Goal: Task Accomplishment & Management: Use online tool/utility

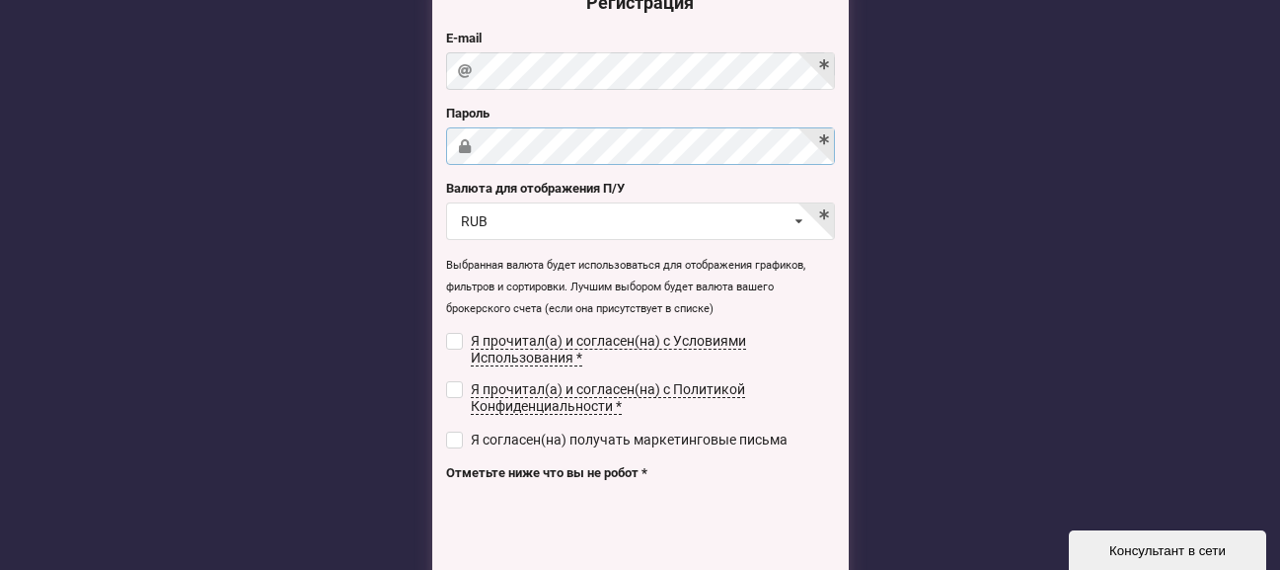
scroll to position [197, 0]
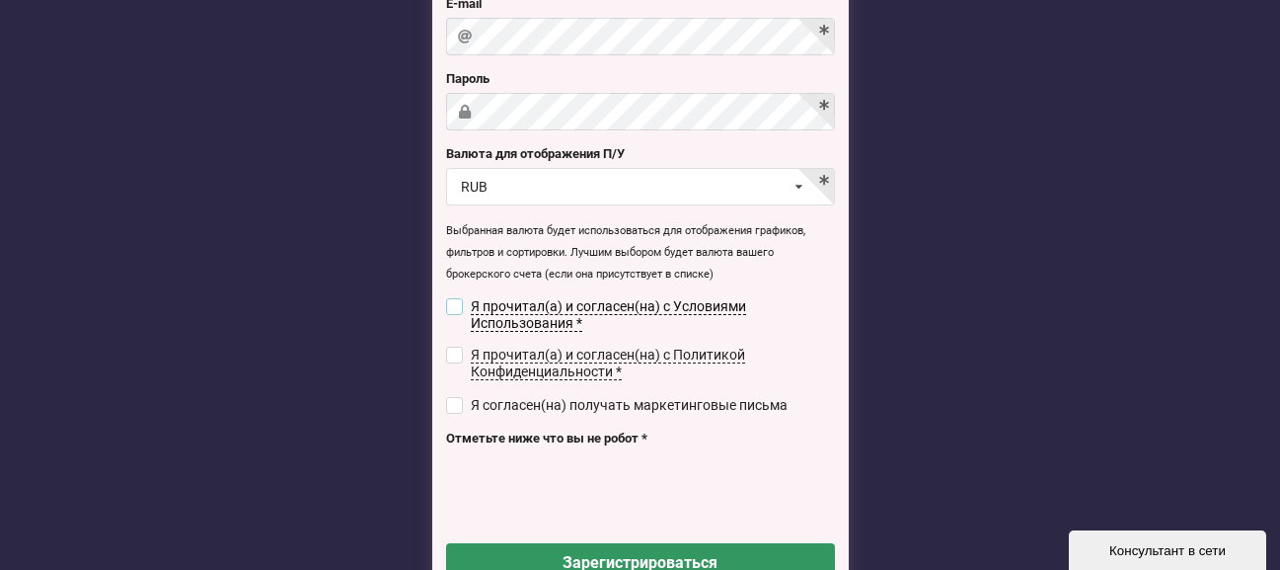
click at [453, 301] on input "checkbox" at bounding box center [454, 306] width 17 height 17
checkbox input "true"
click at [459, 346] on input "checkbox" at bounding box center [454, 354] width 17 height 17
checkbox input "true"
click at [454, 397] on input "checkbox" at bounding box center [454, 405] width 17 height 17
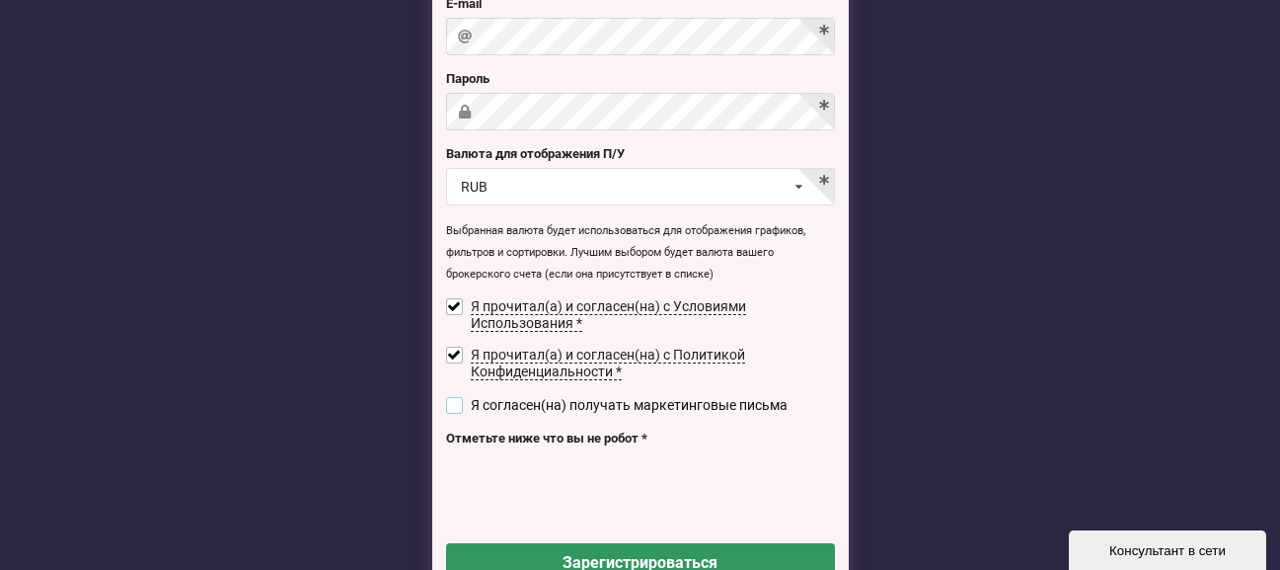
checkbox input "true"
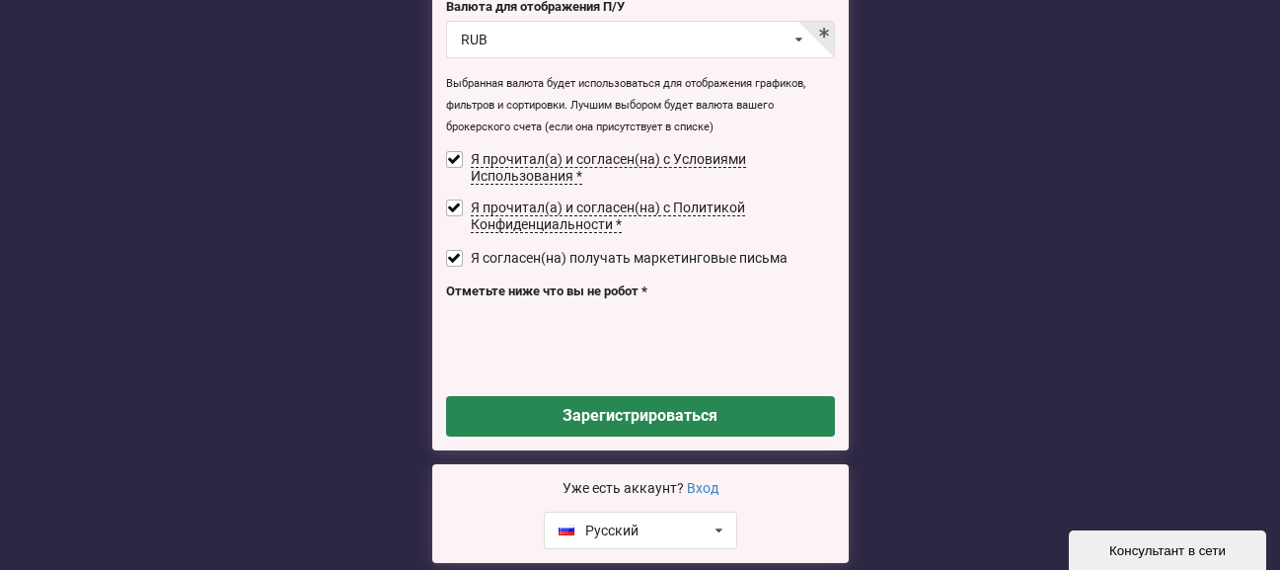
scroll to position [395, 0]
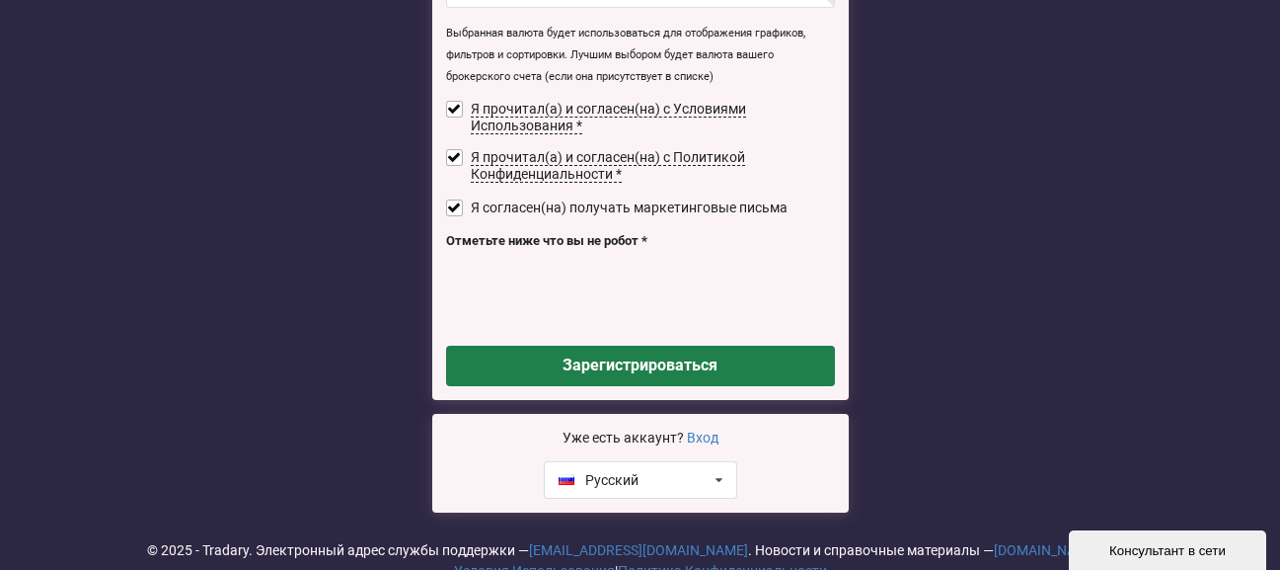
click at [609, 355] on button "Зарегистрироваться" at bounding box center [640, 365] width 389 height 40
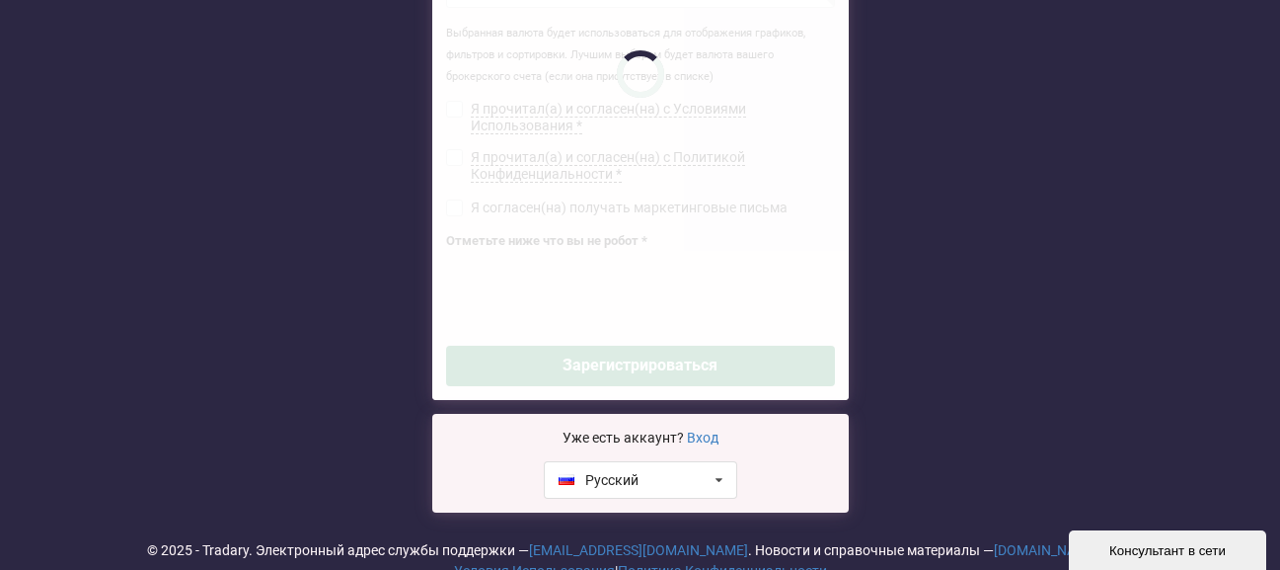
checkbox input "false"
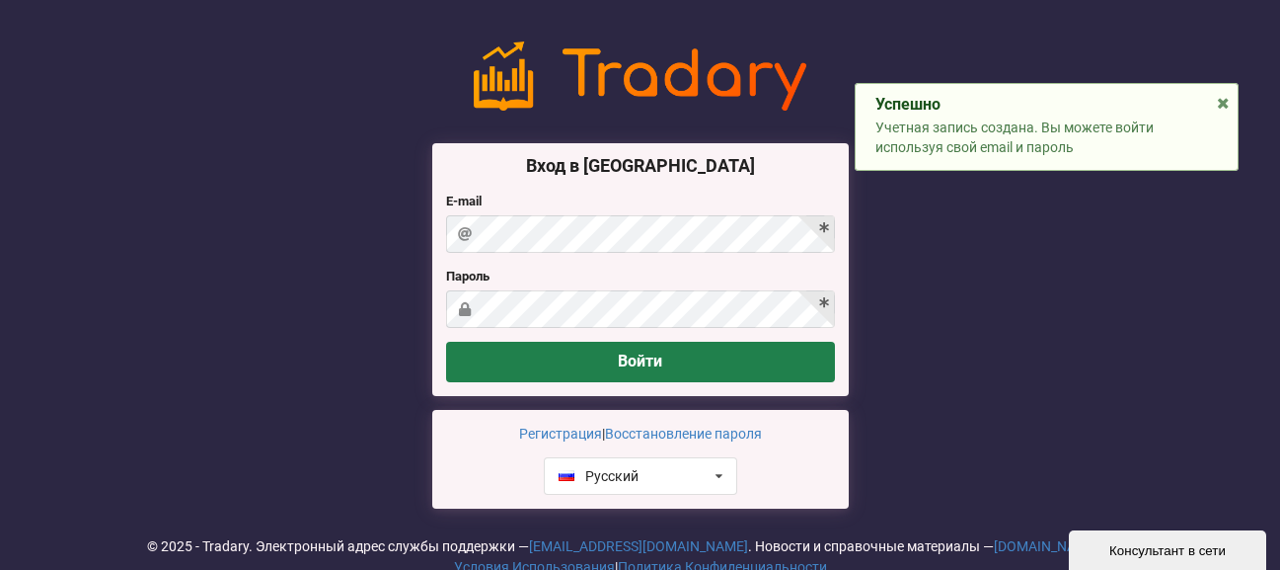
click at [609, 355] on button "Войти" at bounding box center [640, 362] width 389 height 40
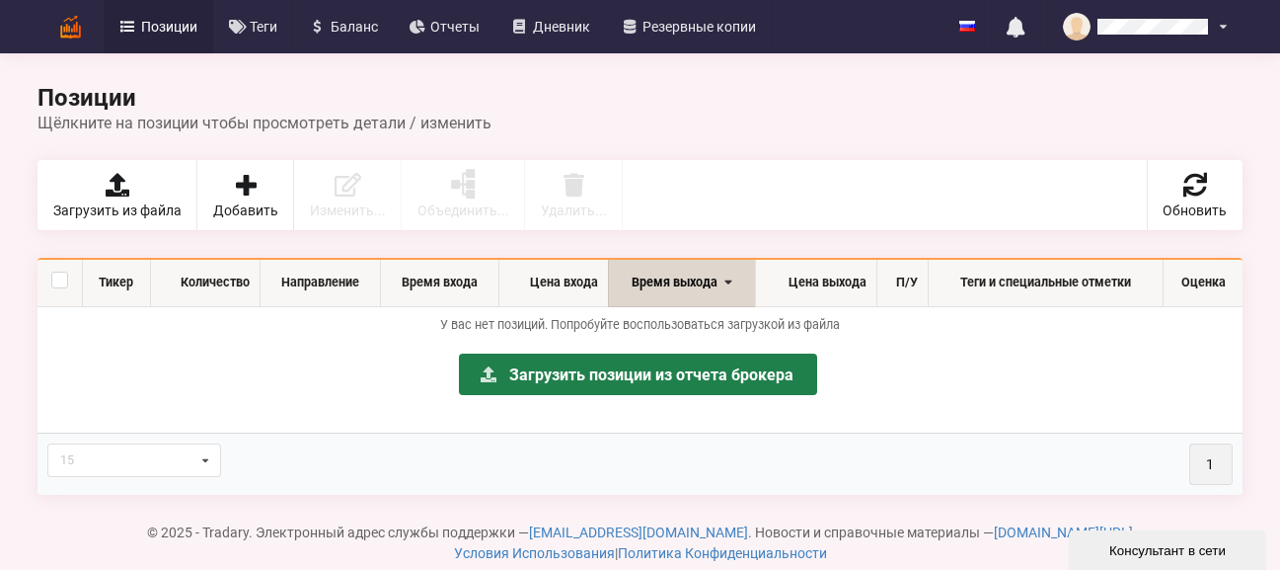
click at [542, 368] on link "Загрузить позиции из отчета брокера" at bounding box center [637, 373] width 357 height 41
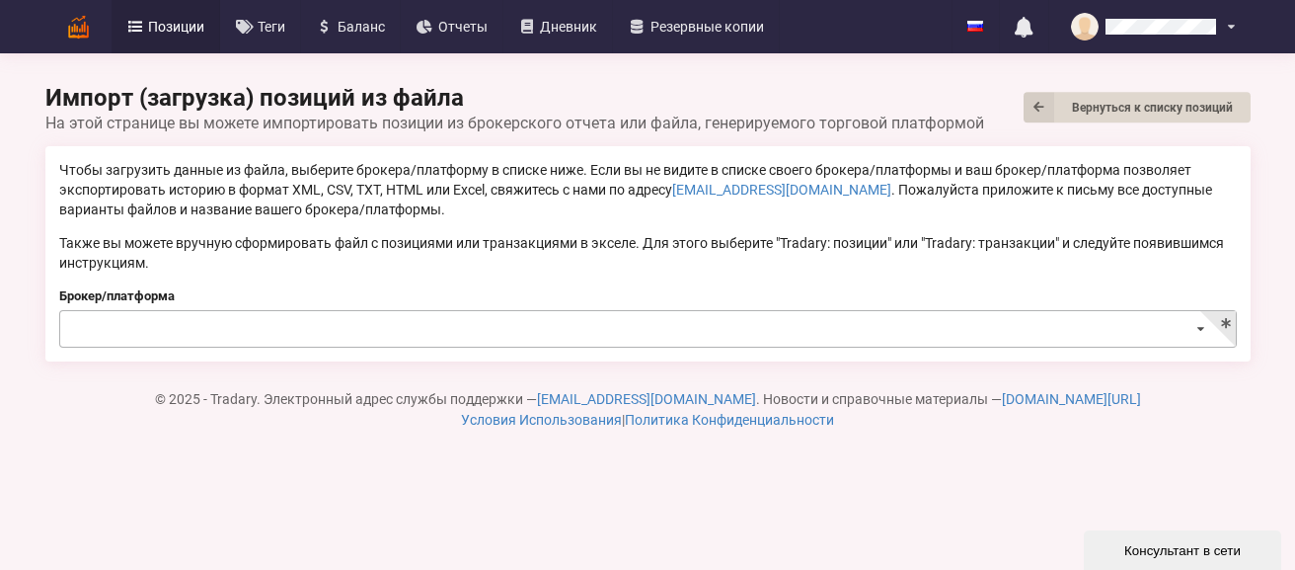
click at [504, 344] on input at bounding box center [649, 330] width 1176 height 38
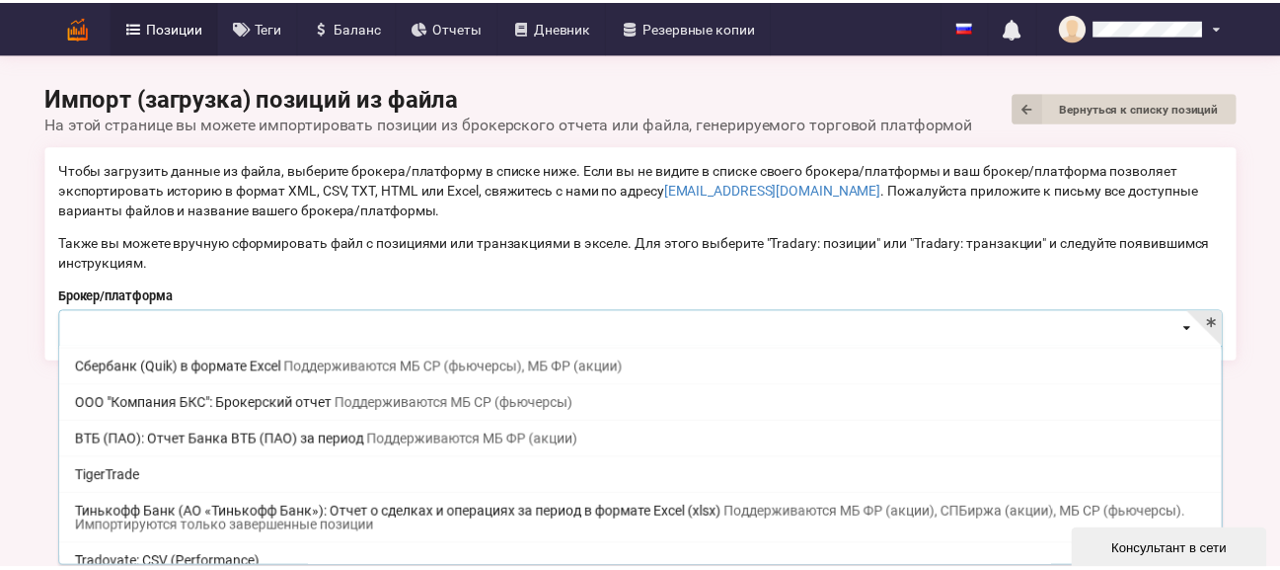
scroll to position [191, 0]
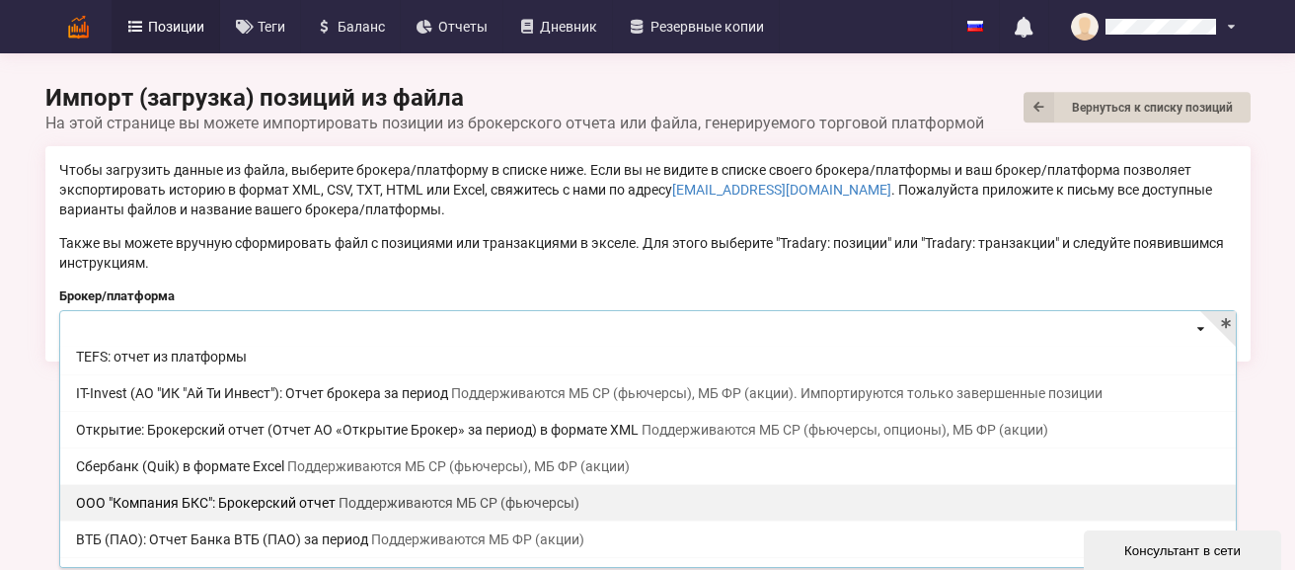
click at [398, 501] on span "Поддерживаются МБ СР (фьючерсы)" at bounding box center [459, 502] width 241 height 16
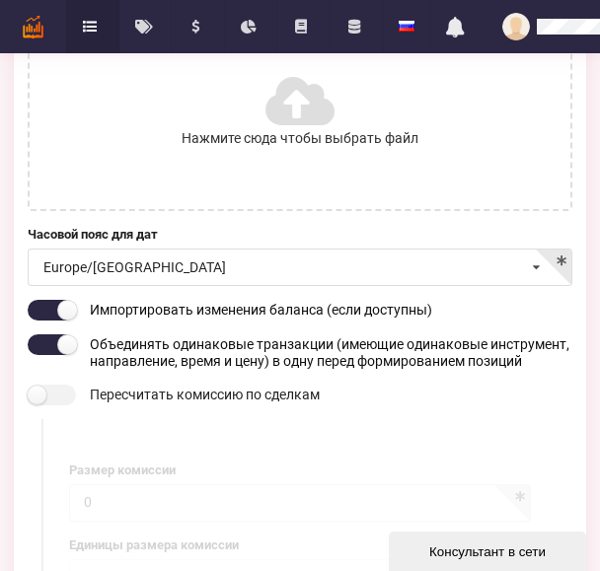
scroll to position [494, 0]
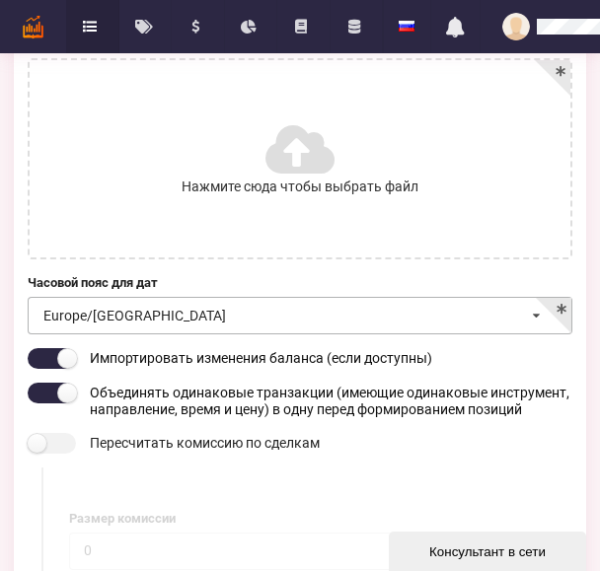
click at [524, 303] on icon at bounding box center [536, 316] width 29 height 37
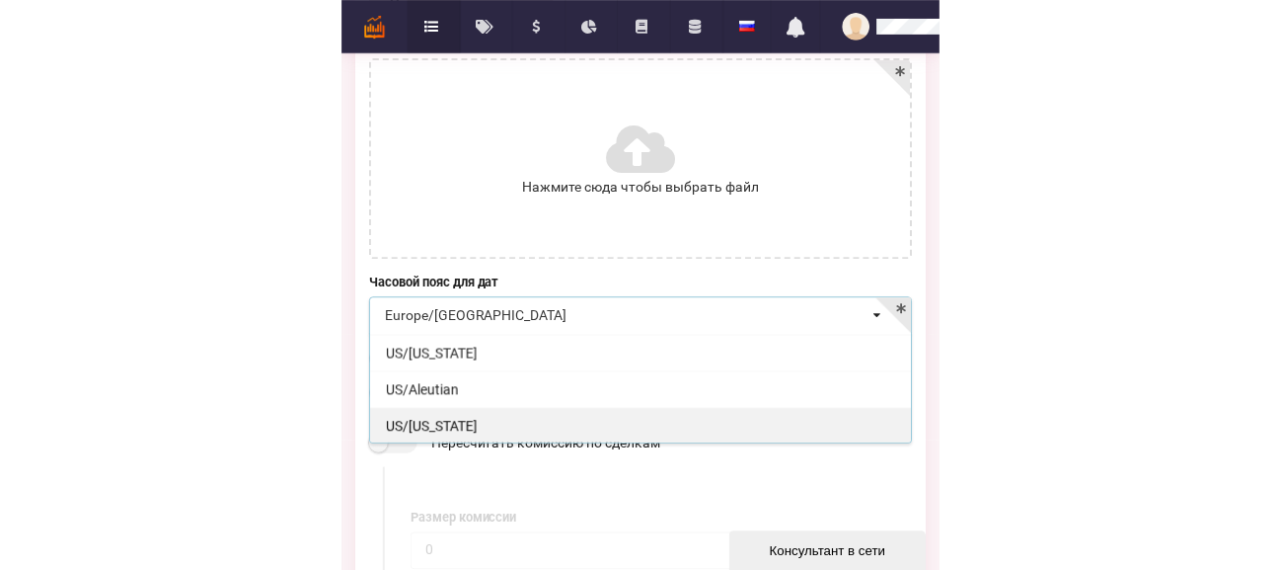
scroll to position [20996, 0]
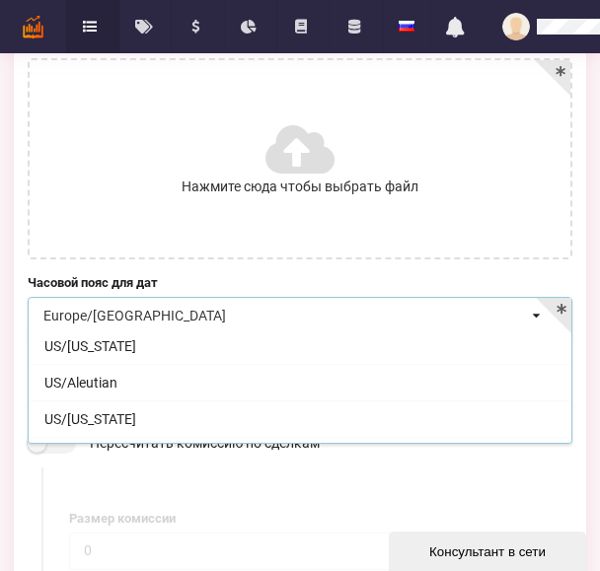
click at [441, 509] on div "Размер комиссии 0 Единицы размера комиссии Процент от суммы Процент от суммы AE…" at bounding box center [300, 577] width 545 height 219
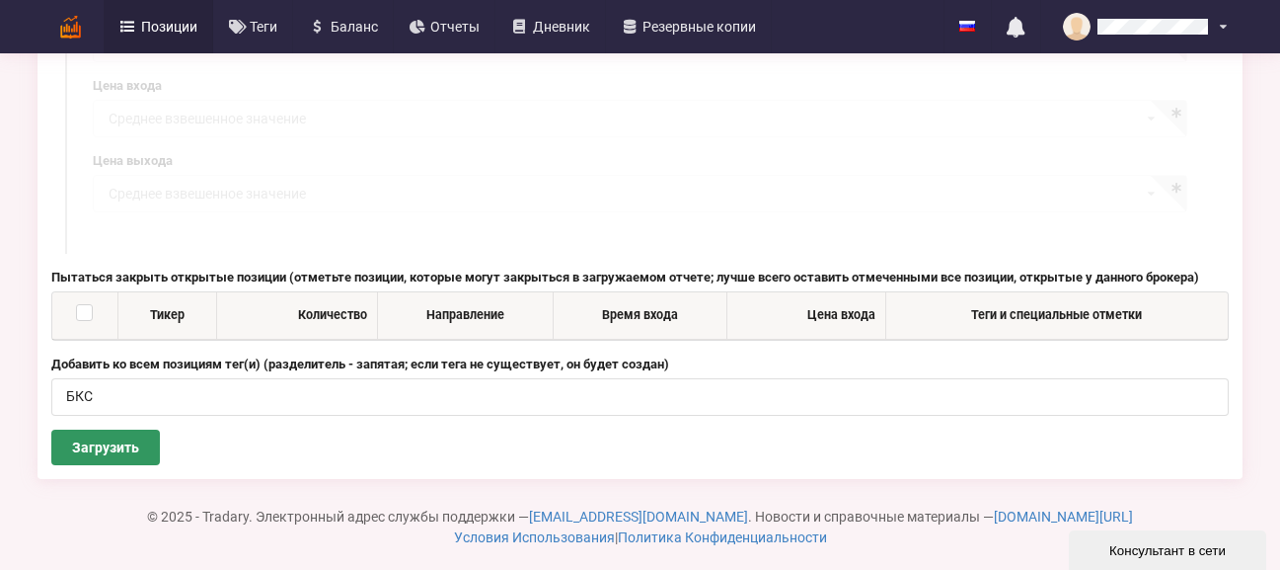
scroll to position [1520, 0]
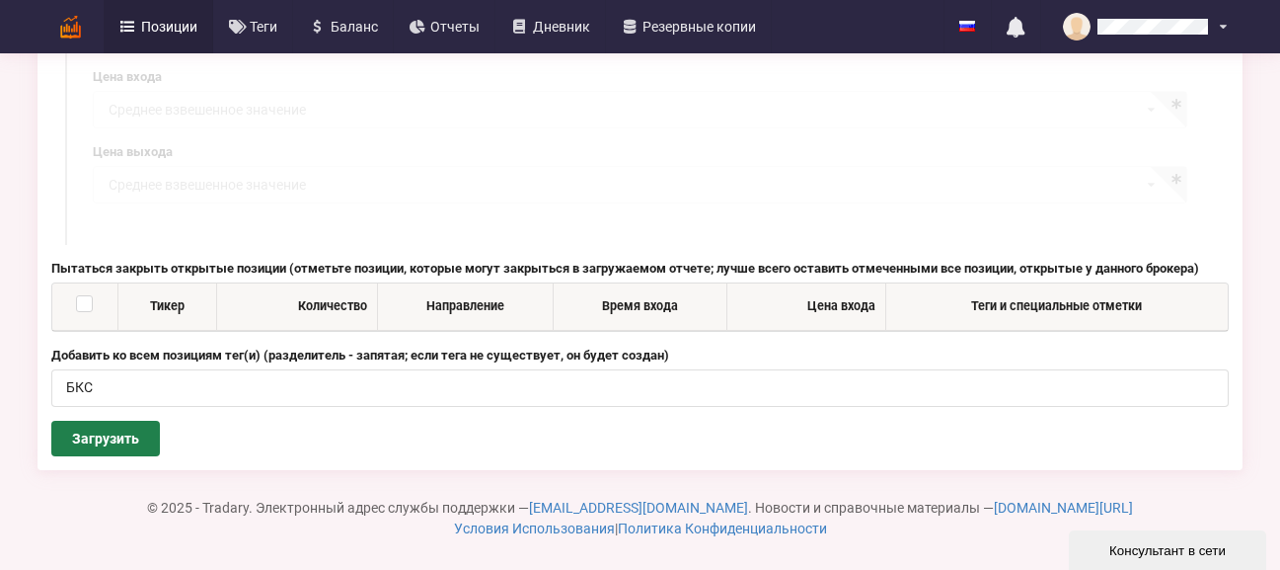
click at [119, 445] on button "Загрузить" at bounding box center [105, 438] width 109 height 36
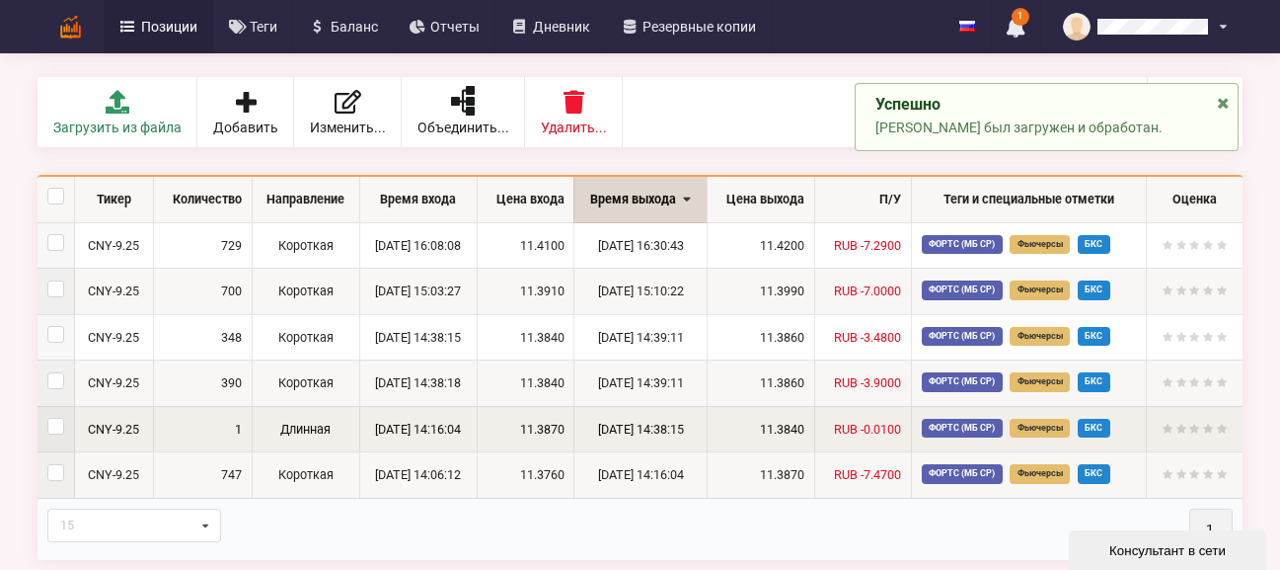
scroll to position [197, 0]
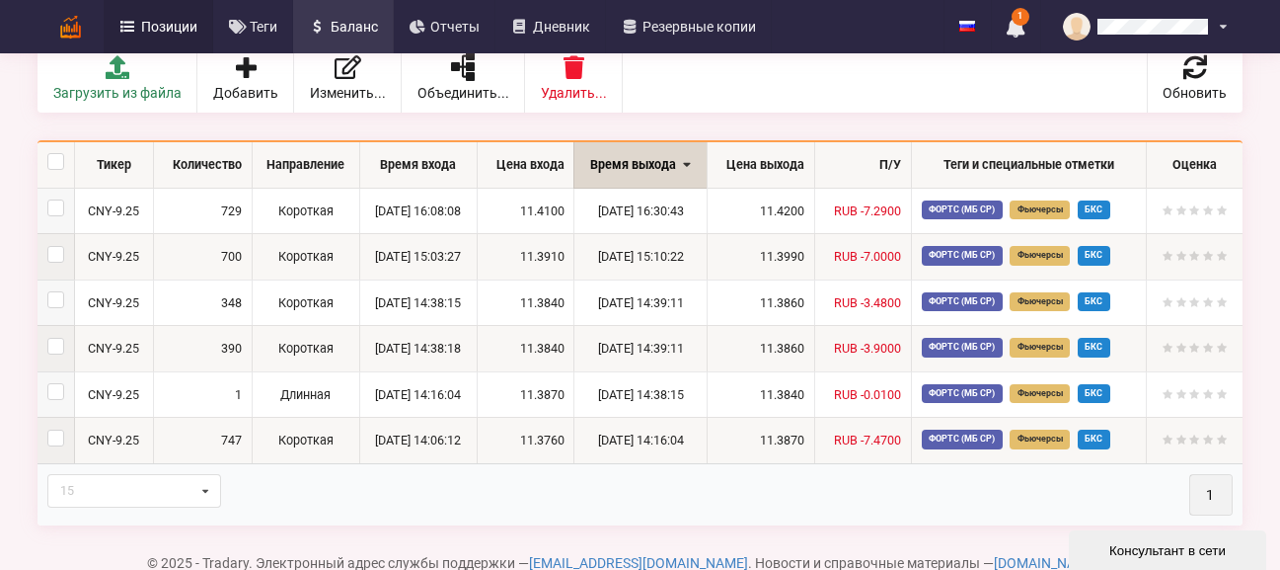
click at [356, 26] on span "Баланс" at bounding box center [354, 27] width 47 height 14
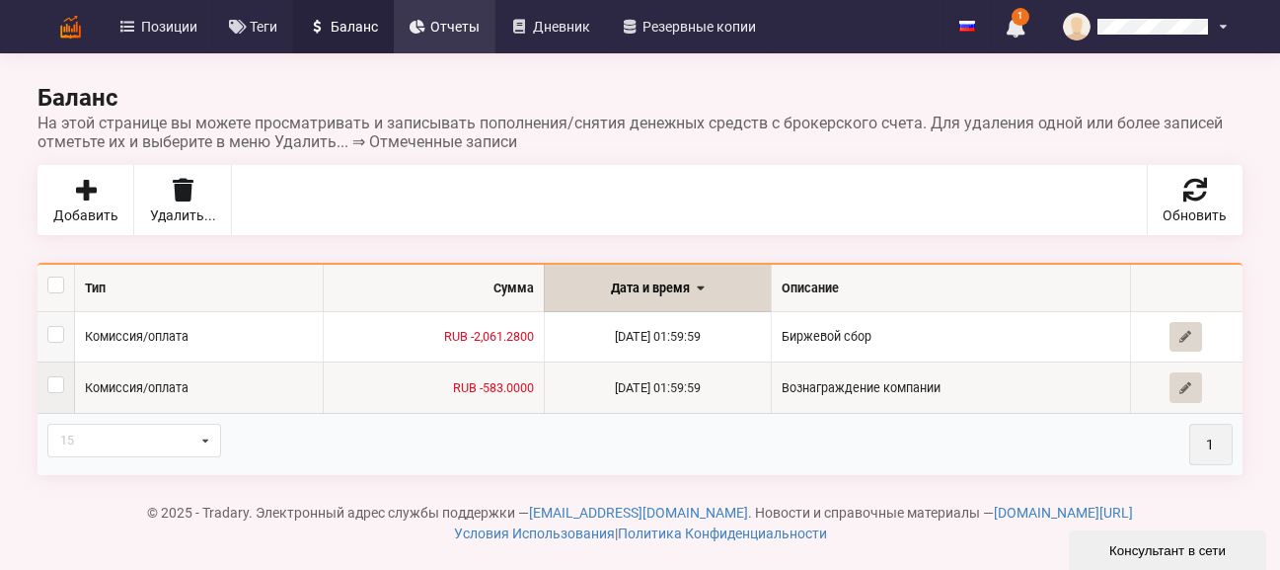
click at [446, 29] on span "Отчеты" at bounding box center [454, 27] width 49 height 14
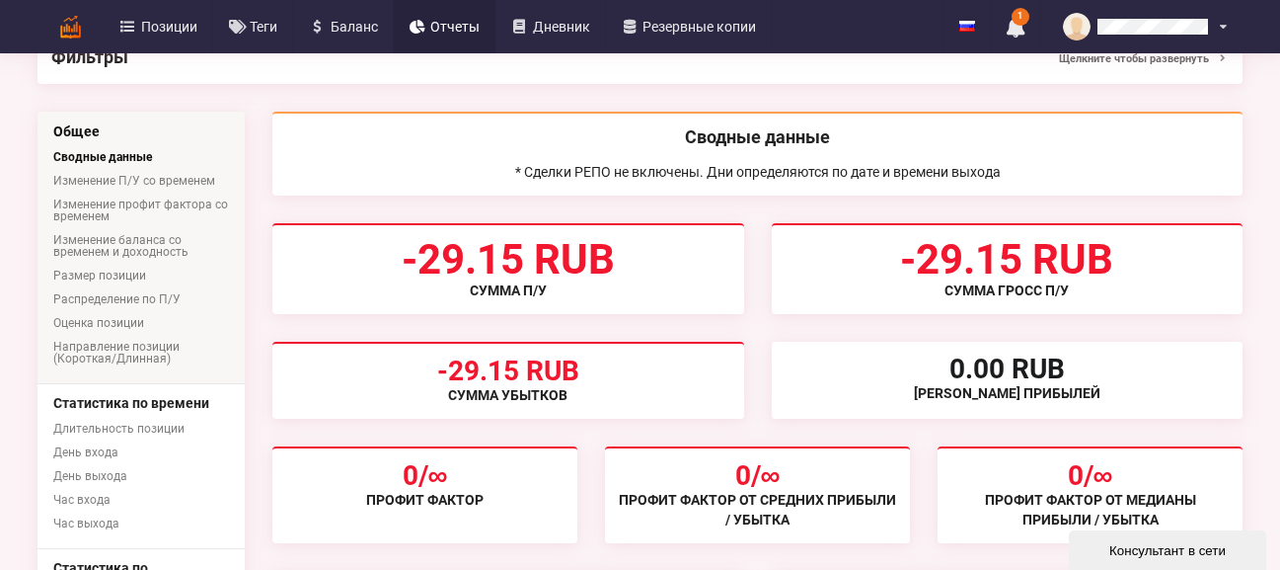
scroll to position [107, 0]
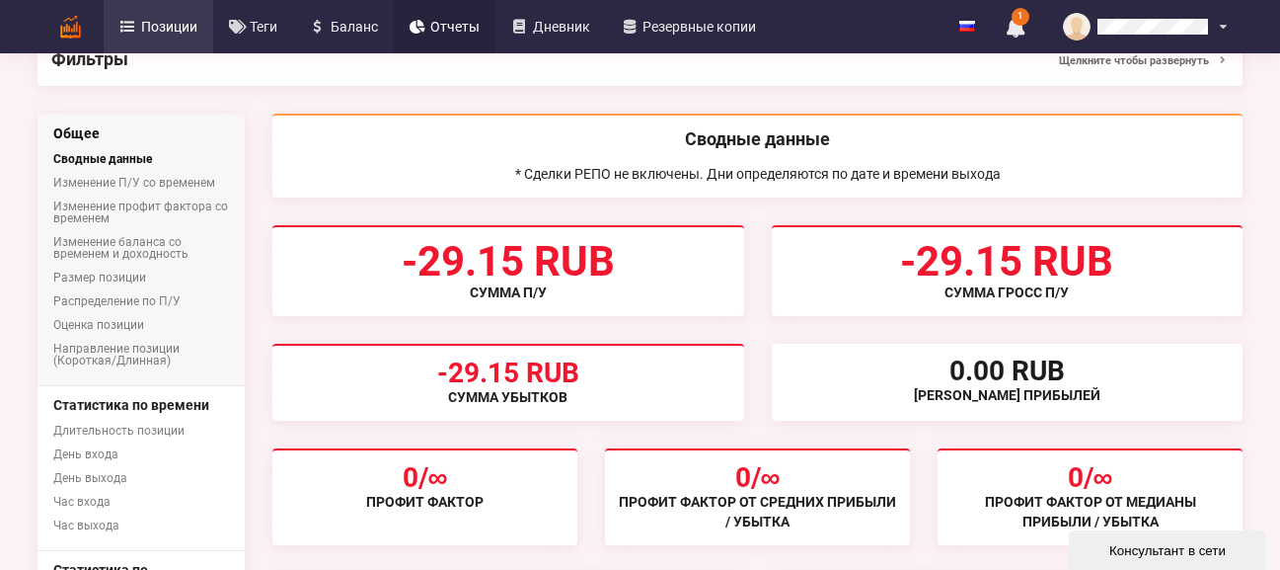
click at [173, 26] on span "Позиции" at bounding box center [169, 27] width 56 height 14
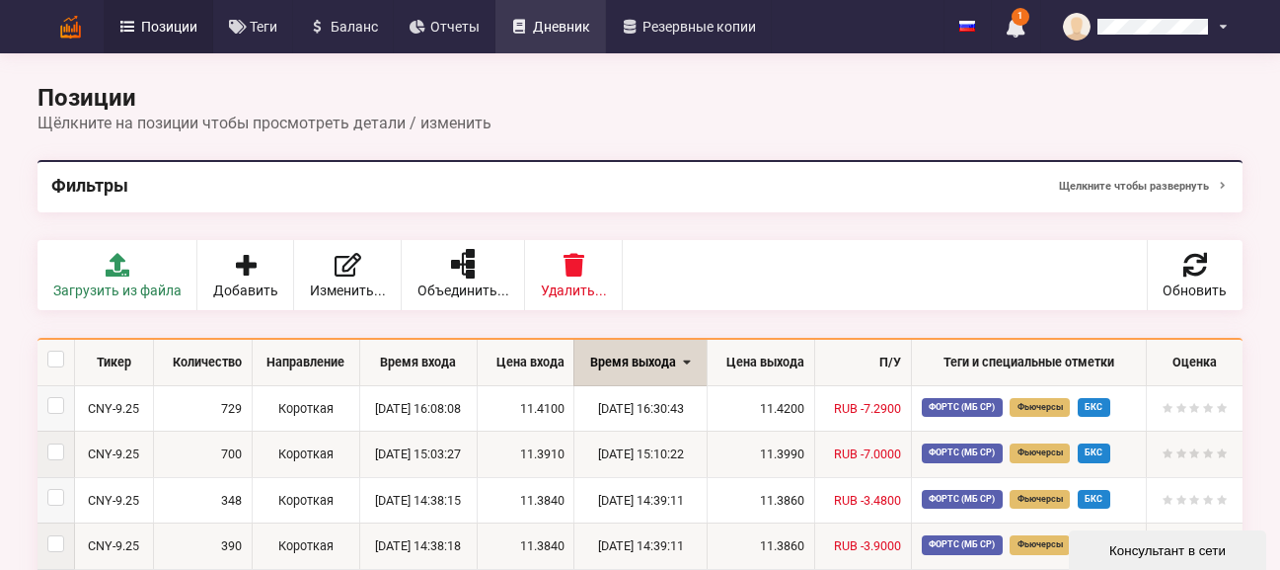
click at [547, 22] on span "Дневник" at bounding box center [561, 27] width 57 height 14
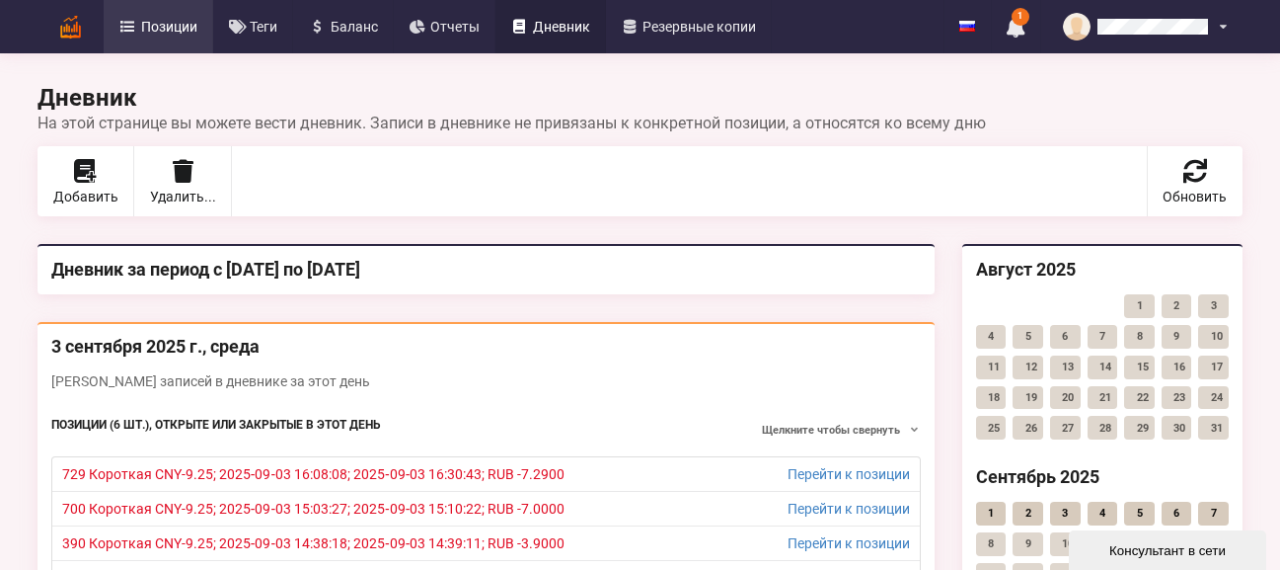
click at [172, 32] on span "Позиции" at bounding box center [169, 27] width 56 height 14
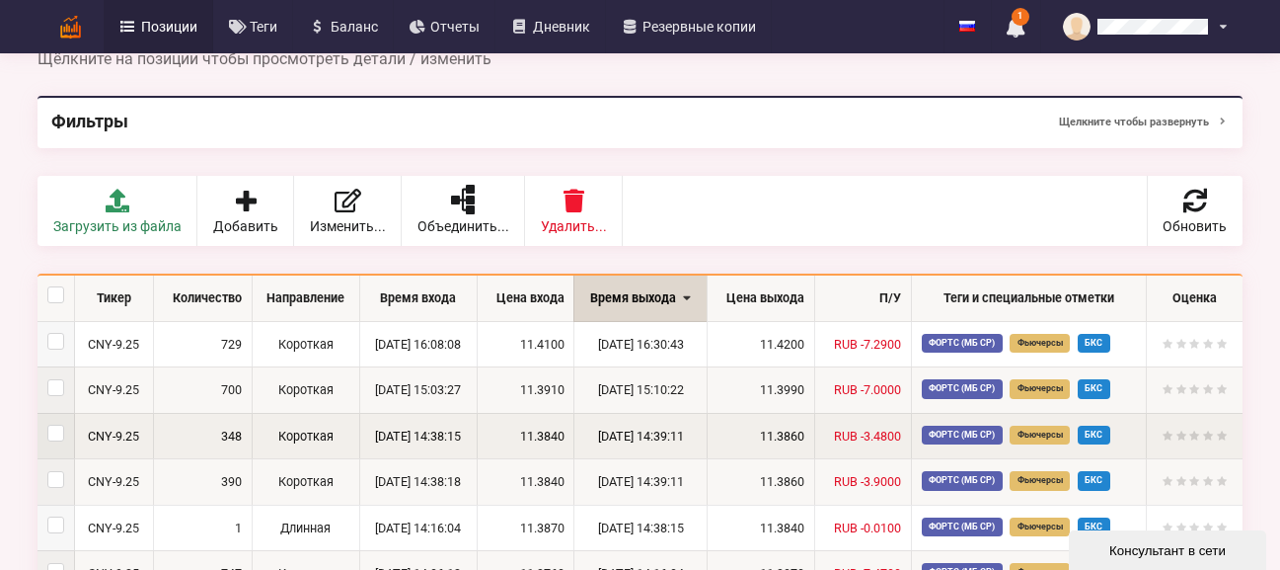
scroll to position [99, 0]
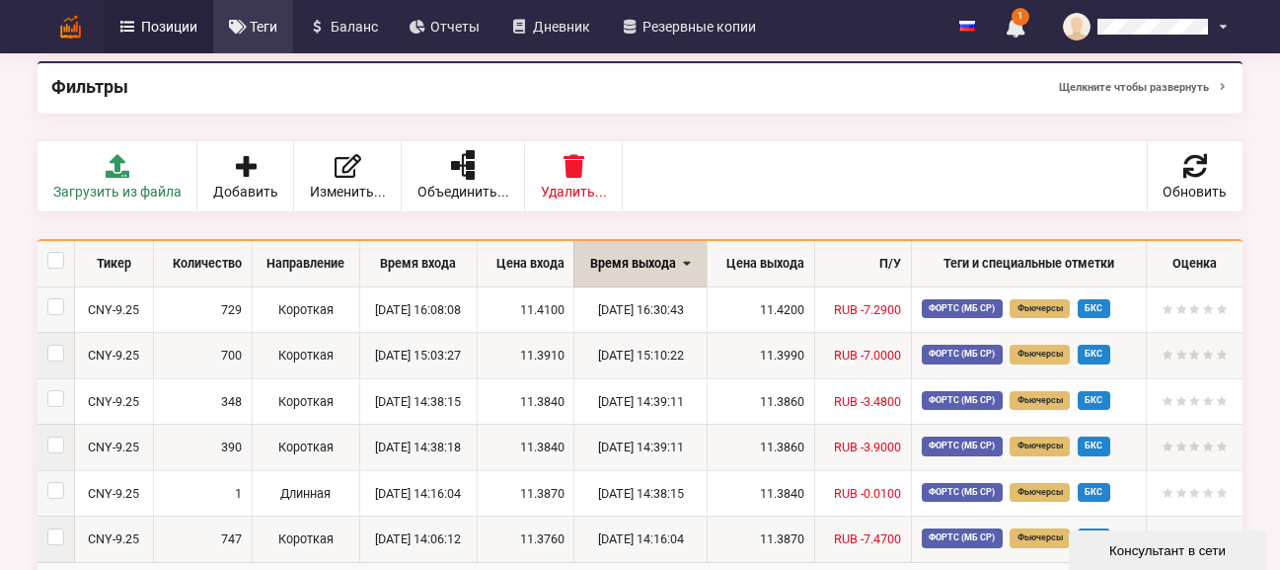
click at [227, 24] on link "Теги" at bounding box center [253, 26] width 81 height 53
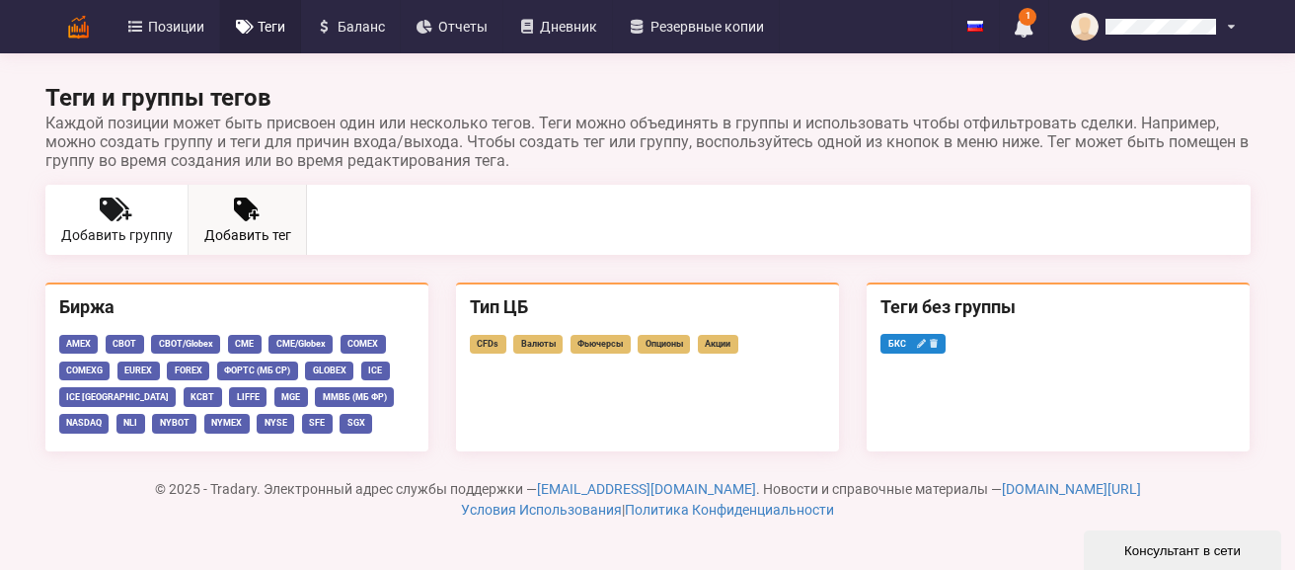
click at [251, 205] on icon at bounding box center [246, 209] width 24 height 24
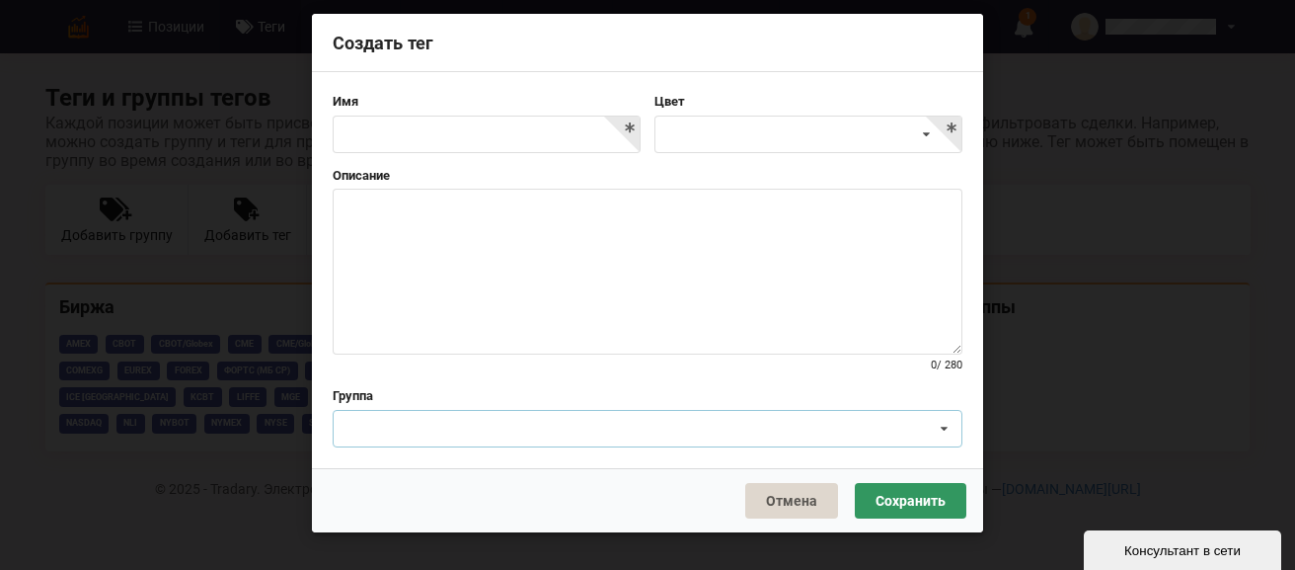
click at [957, 425] on icon at bounding box center [944, 429] width 29 height 37
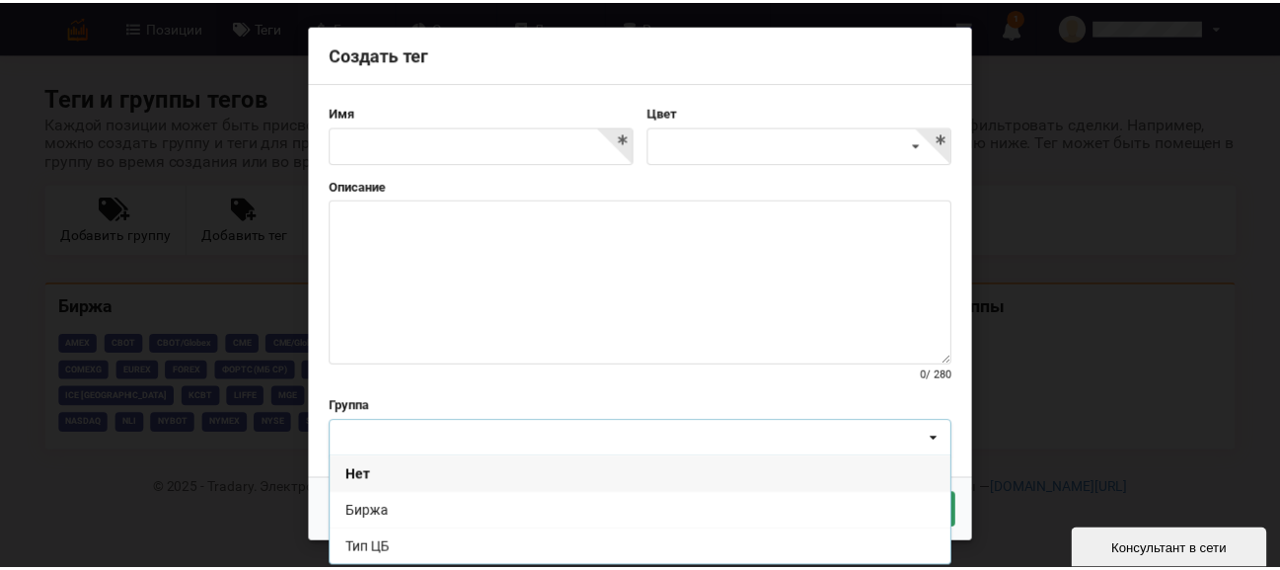
scroll to position [4, 0]
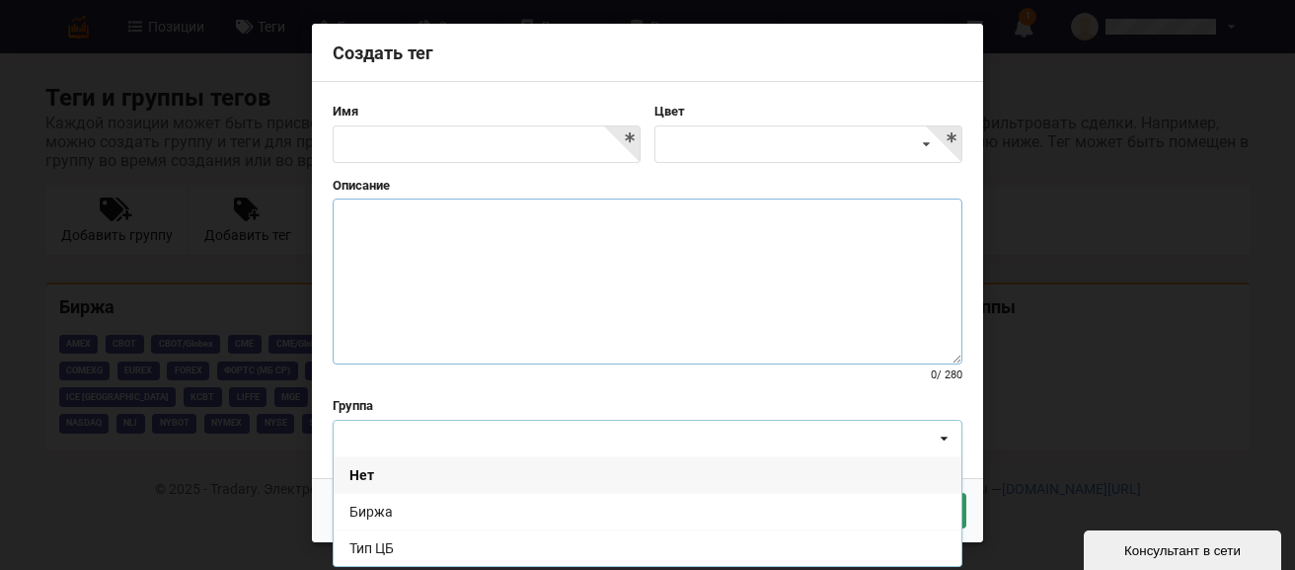
click at [619, 282] on textarea at bounding box center [648, 281] width 630 height 166
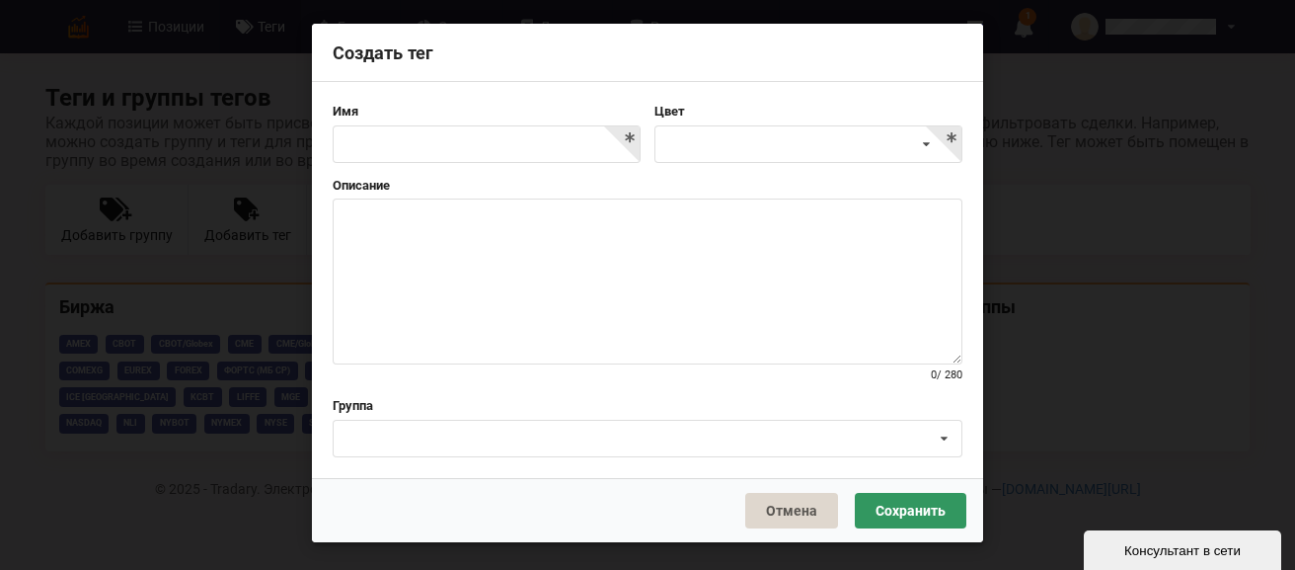
click at [1114, 137] on div "Создать тег Имя Цвет Pastel Fruity Mixture: Фиолетовый Pastel Fruity Mixture: О…" at bounding box center [647, 285] width 1295 height 570
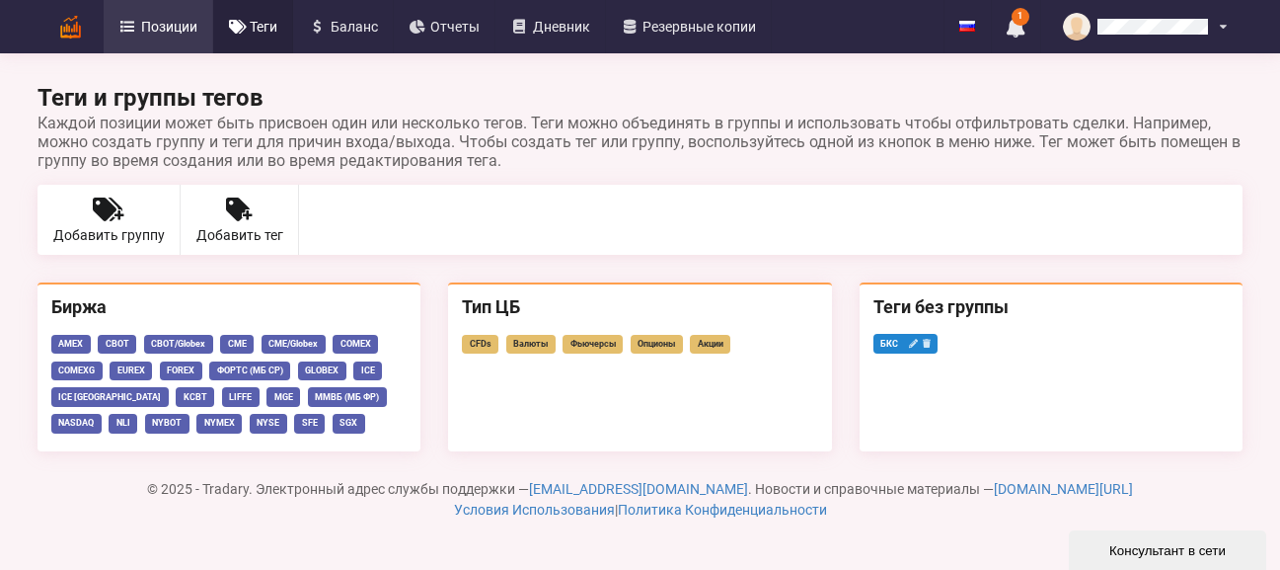
click at [145, 33] on span "Позиции" at bounding box center [169, 27] width 56 height 14
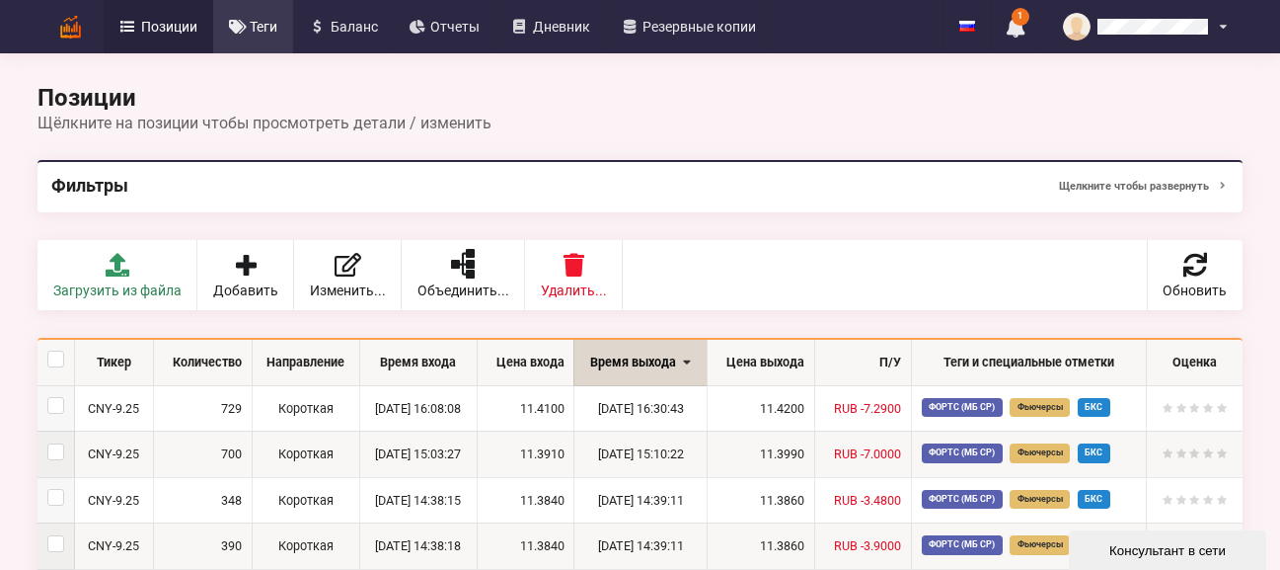
click at [265, 30] on span "Теги" at bounding box center [264, 27] width 28 height 14
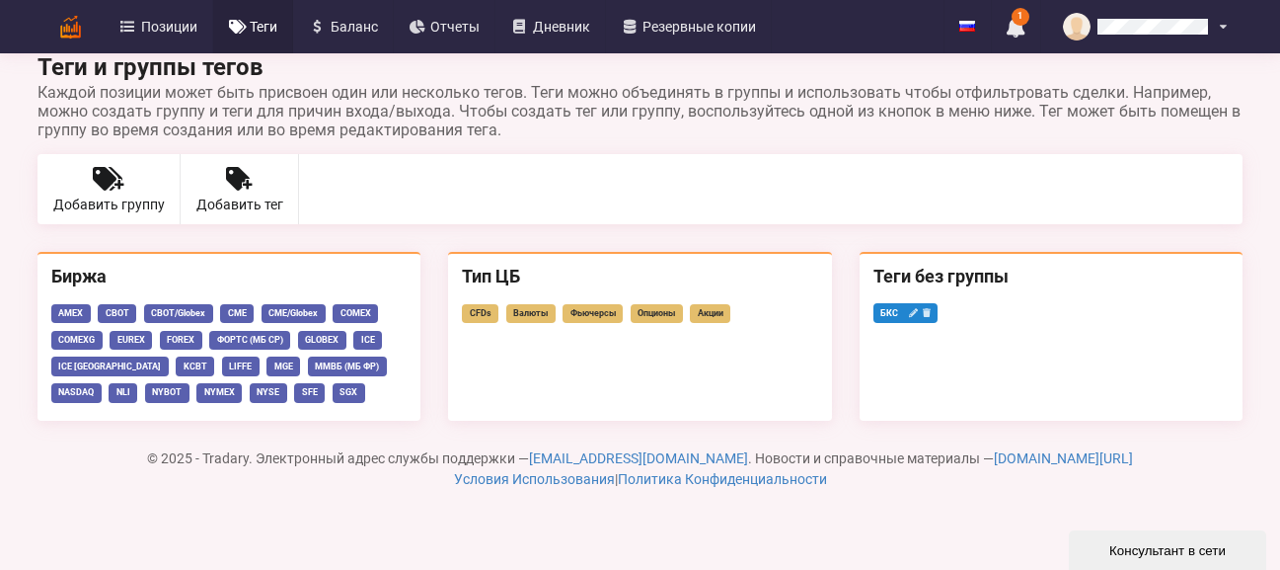
scroll to position [47, 0]
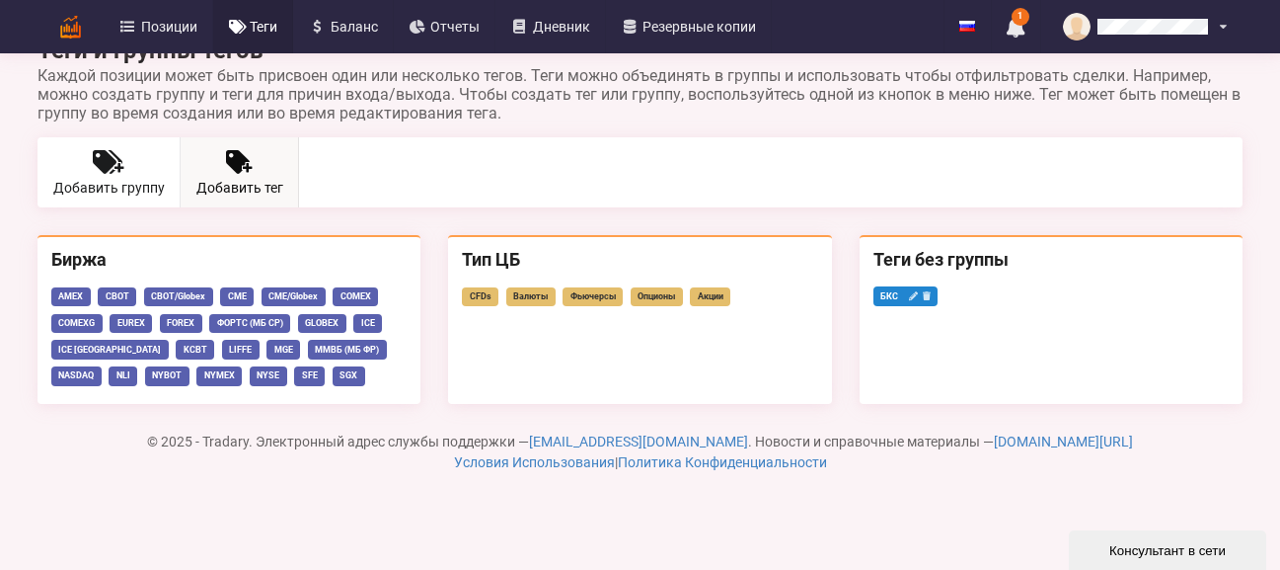
click at [230, 167] on icon at bounding box center [238, 162] width 24 height 24
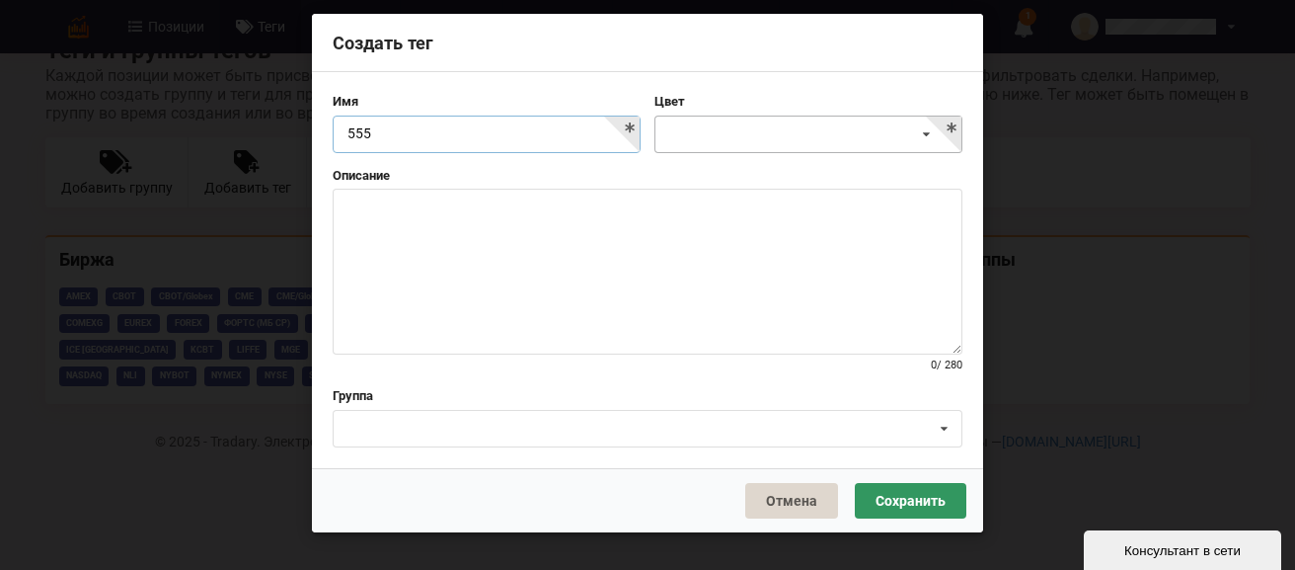
type input "555"
click at [914, 134] on icon at bounding box center [926, 134] width 29 height 37
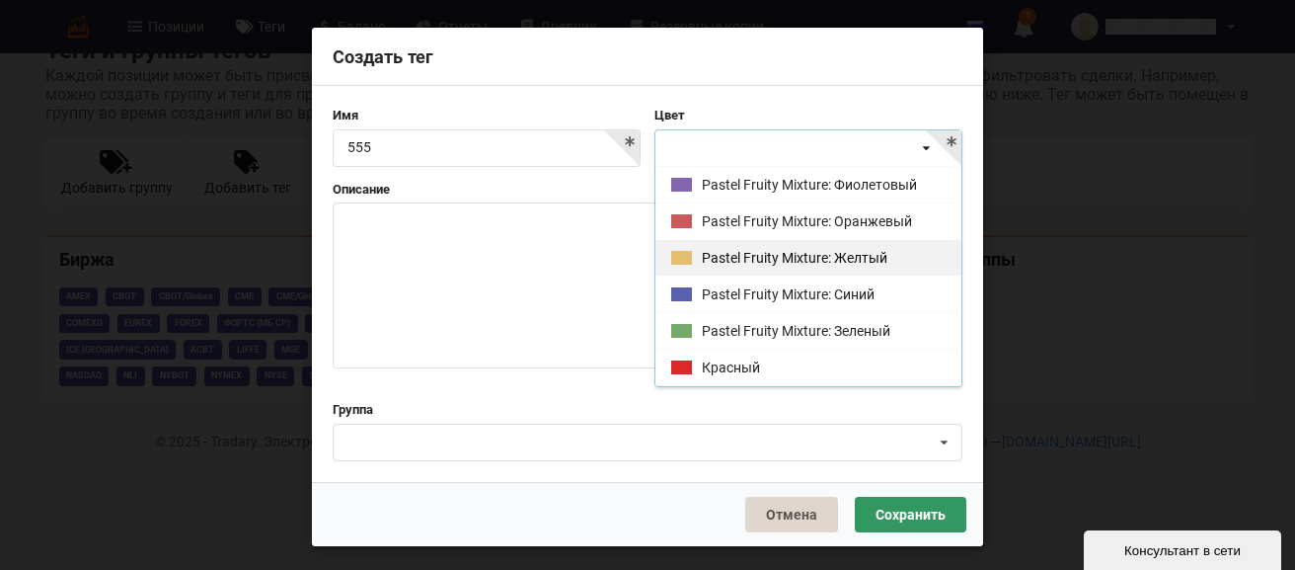
click at [809, 264] on div "Pastel Fruity Mixture: Желтый" at bounding box center [808, 257] width 306 height 37
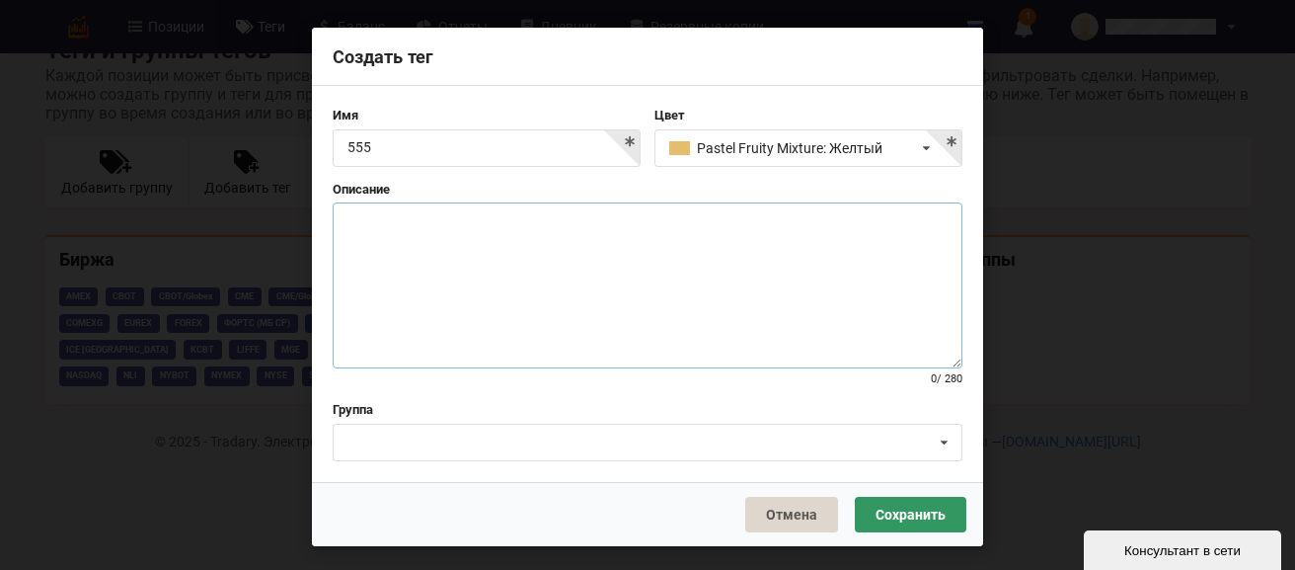
click at [513, 280] on textarea at bounding box center [648, 285] width 630 height 166
type textarea "jjjjj"
click at [924, 438] on div "Нет [GEOGRAPHIC_DATA] Тип ЦБ" at bounding box center [648, 442] width 630 height 38
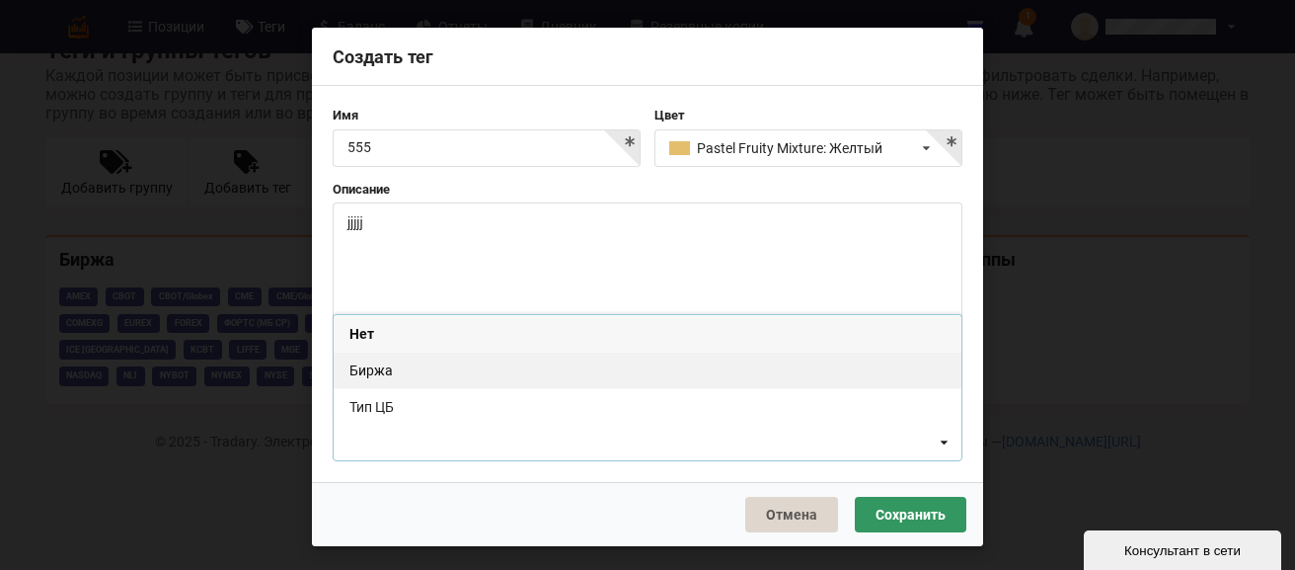
click at [619, 371] on div "Биржа" at bounding box center [648, 369] width 628 height 37
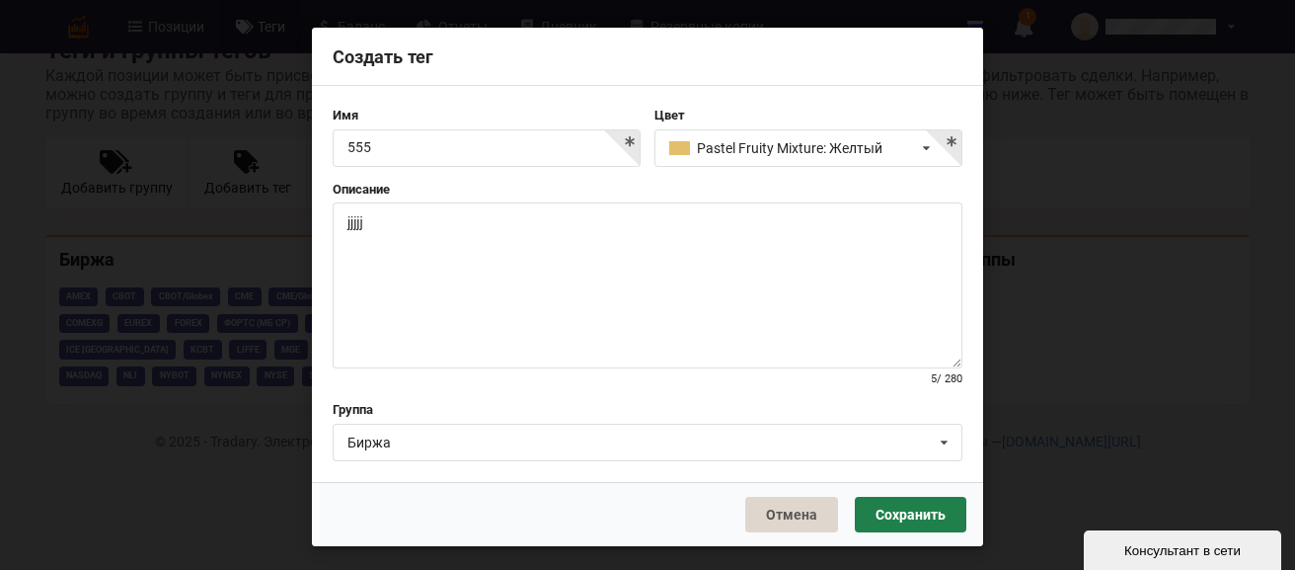
click at [893, 509] on button "Сохранить" at bounding box center [911, 514] width 112 height 36
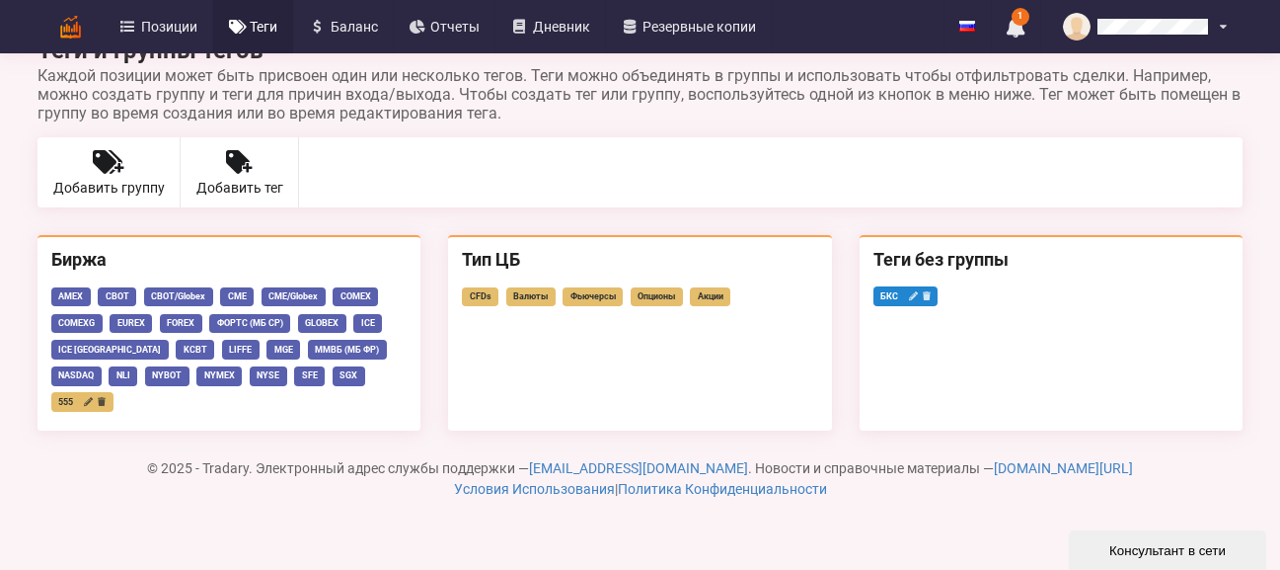
scroll to position [0, 0]
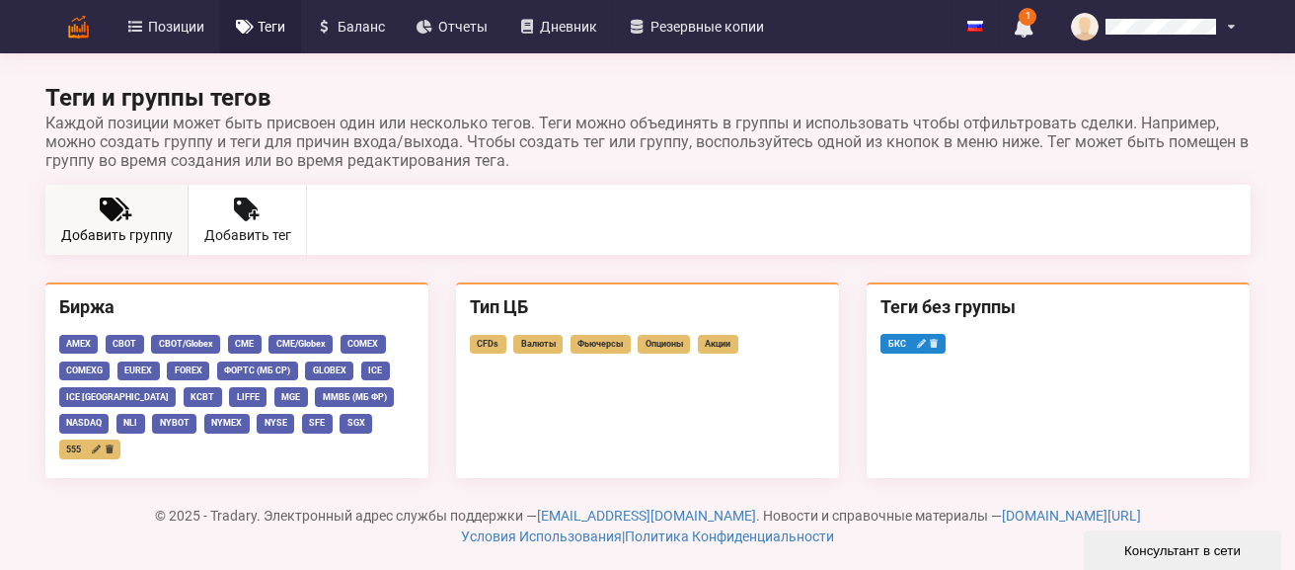
click at [120, 222] on link "Добавить группу" at bounding box center [116, 220] width 143 height 70
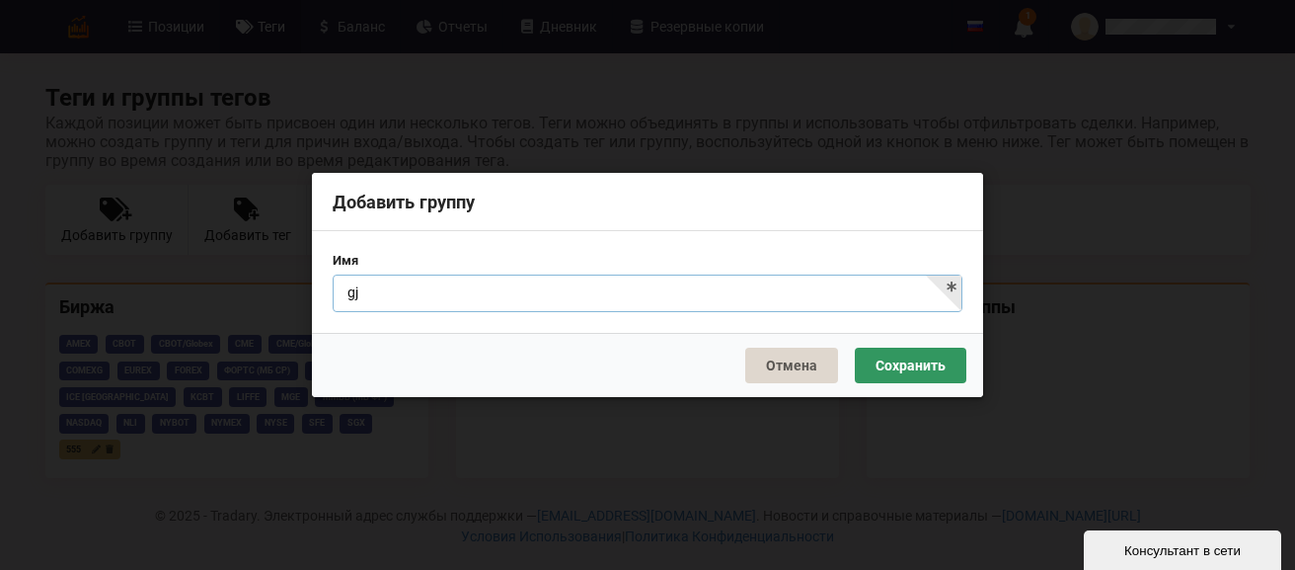
type input "g"
type input "помойка"
click at [915, 376] on button "Сохранить" at bounding box center [911, 365] width 112 height 36
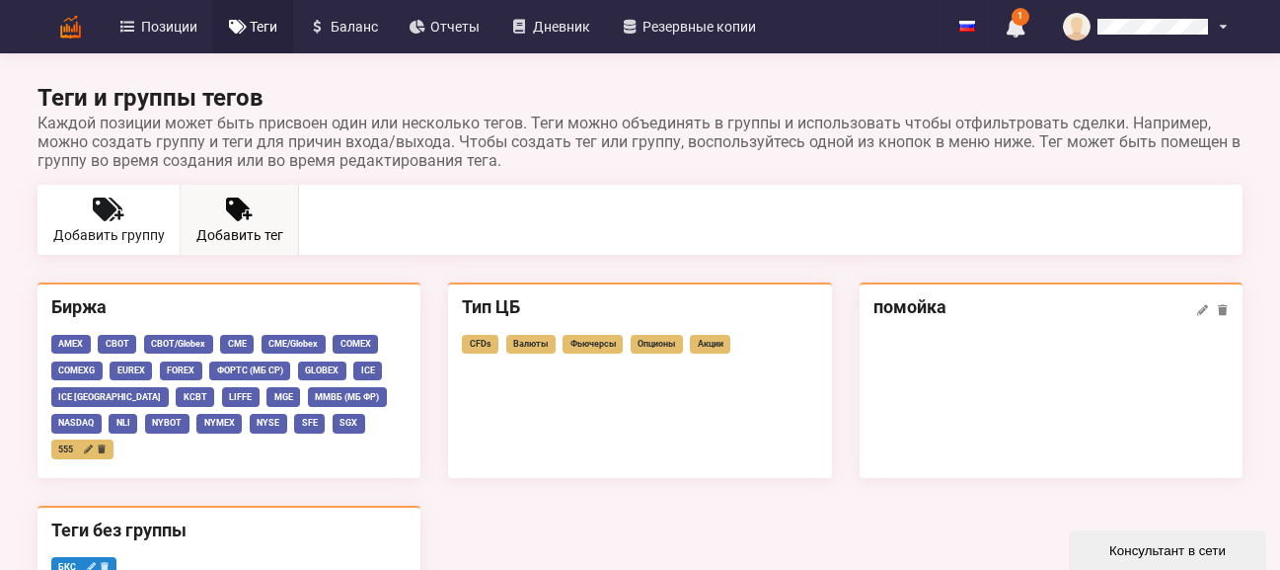
click at [262, 224] on link "Добавить тег" at bounding box center [240, 220] width 118 height 70
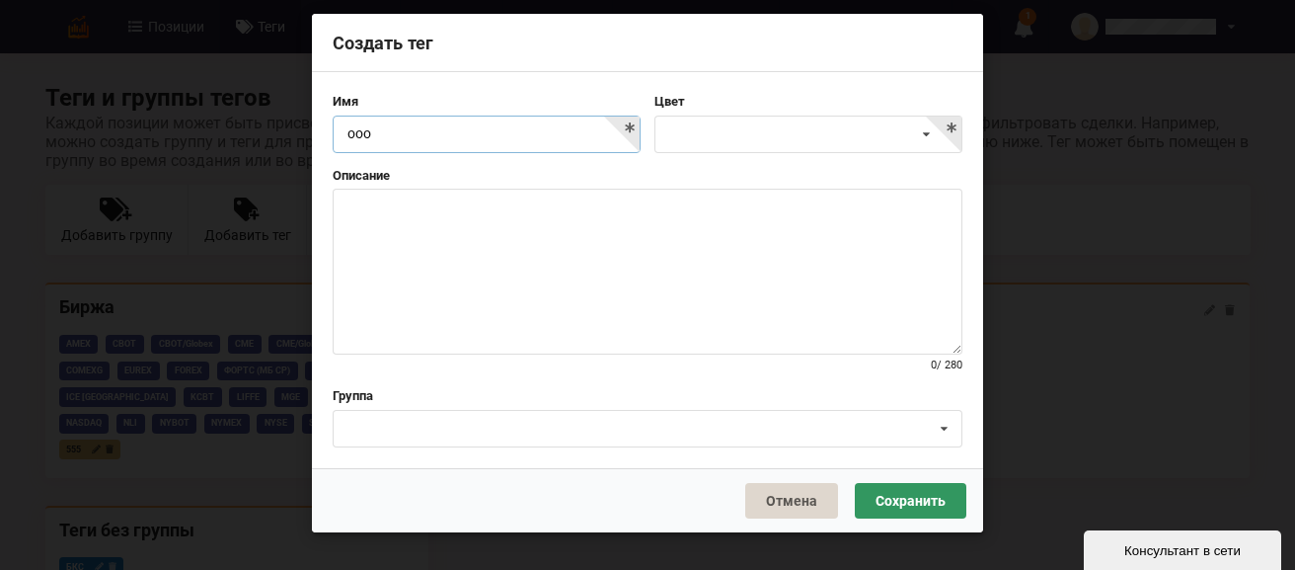
type input "ооо"
click at [520, 297] on textarea at bounding box center [648, 272] width 630 height 166
click at [933, 133] on icon at bounding box center [926, 134] width 29 height 37
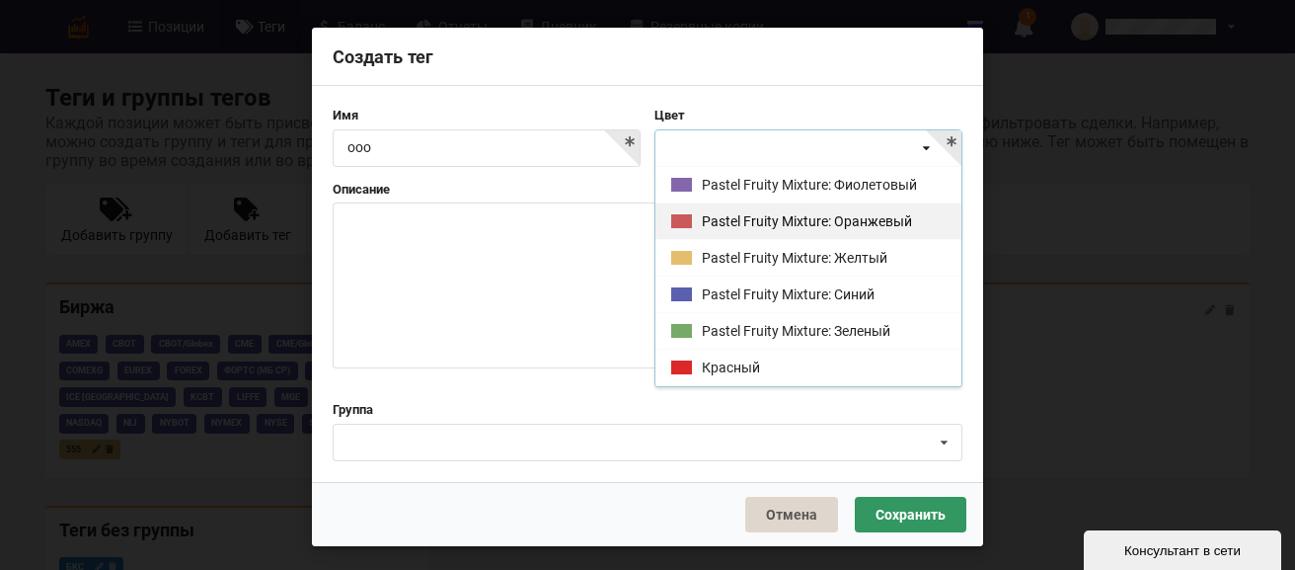
click at [807, 219] on div "Pastel Fruity Mixture: Оранжевый" at bounding box center [808, 220] width 306 height 37
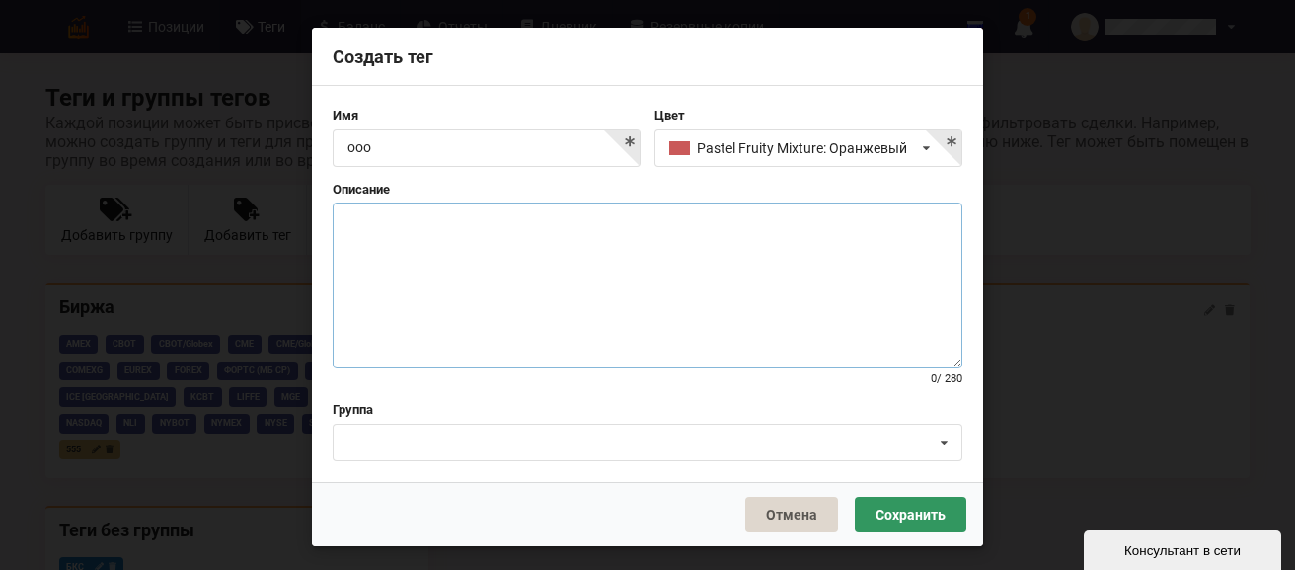
click at [655, 247] on textarea at bounding box center [648, 285] width 630 height 166
type textarea "ггг"
click at [719, 441] on div "Нет [GEOGRAPHIC_DATA] Тип ЦБ помойка" at bounding box center [648, 442] width 630 height 38
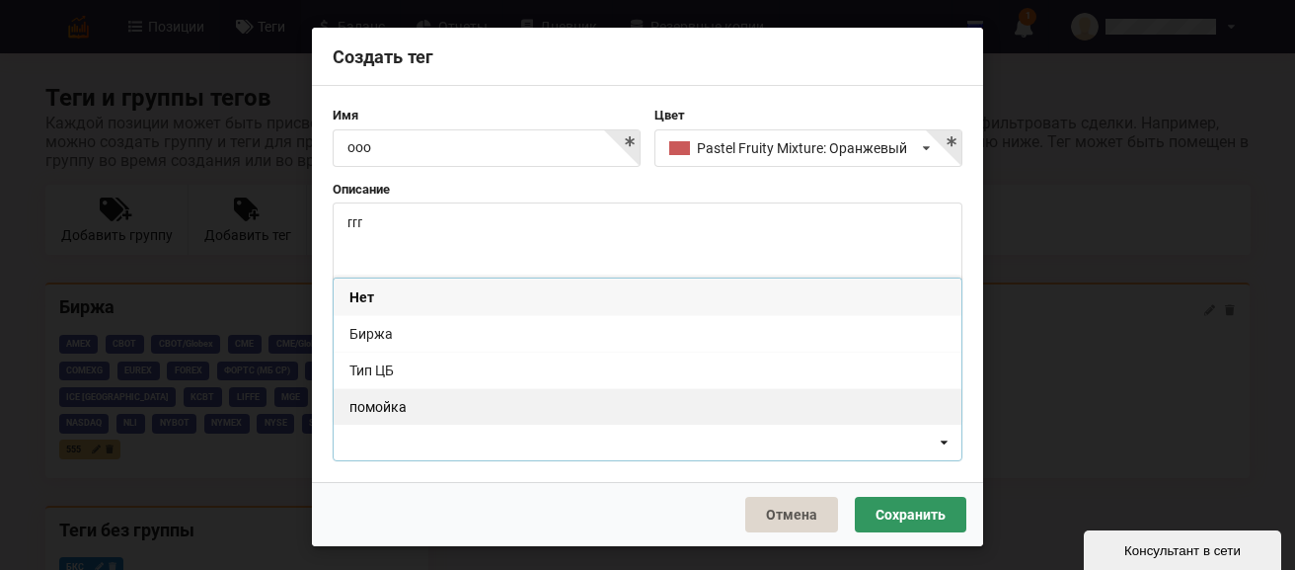
click at [389, 404] on div "помойка" at bounding box center [648, 406] width 628 height 37
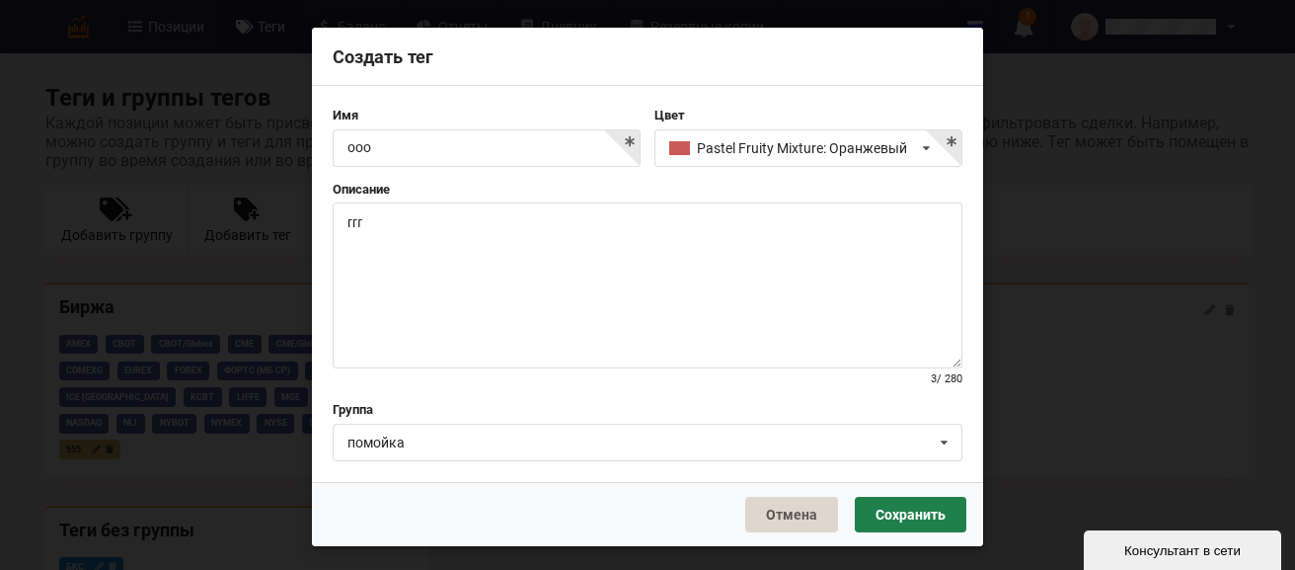
click at [910, 523] on button "Сохранить" at bounding box center [911, 514] width 112 height 36
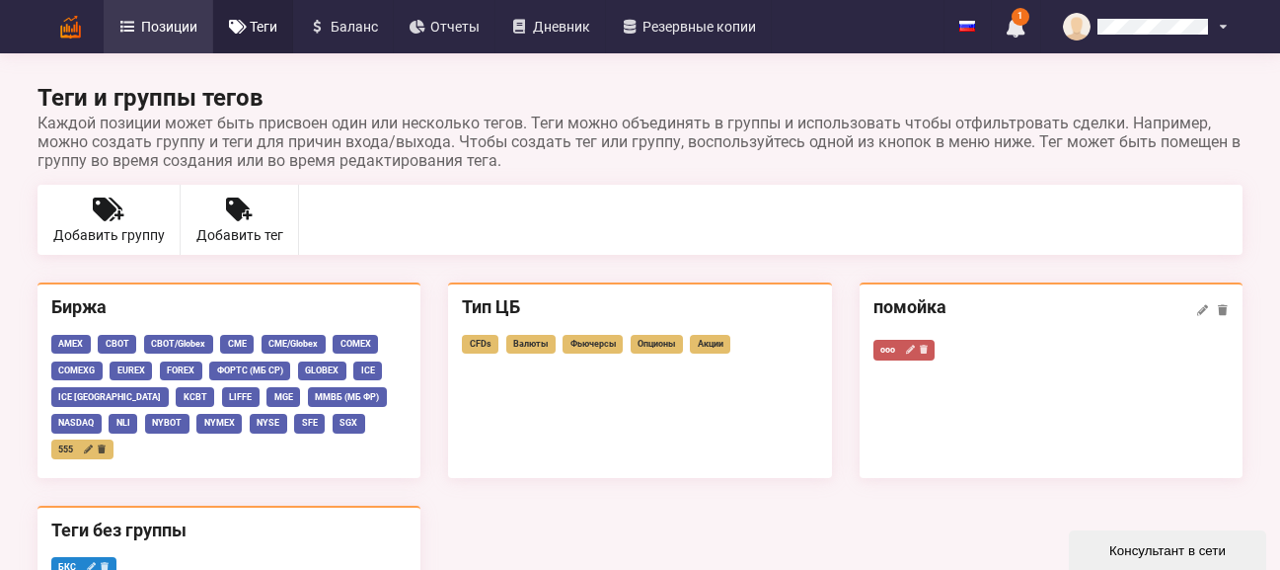
click at [159, 28] on span "Позиции" at bounding box center [169, 27] width 56 height 14
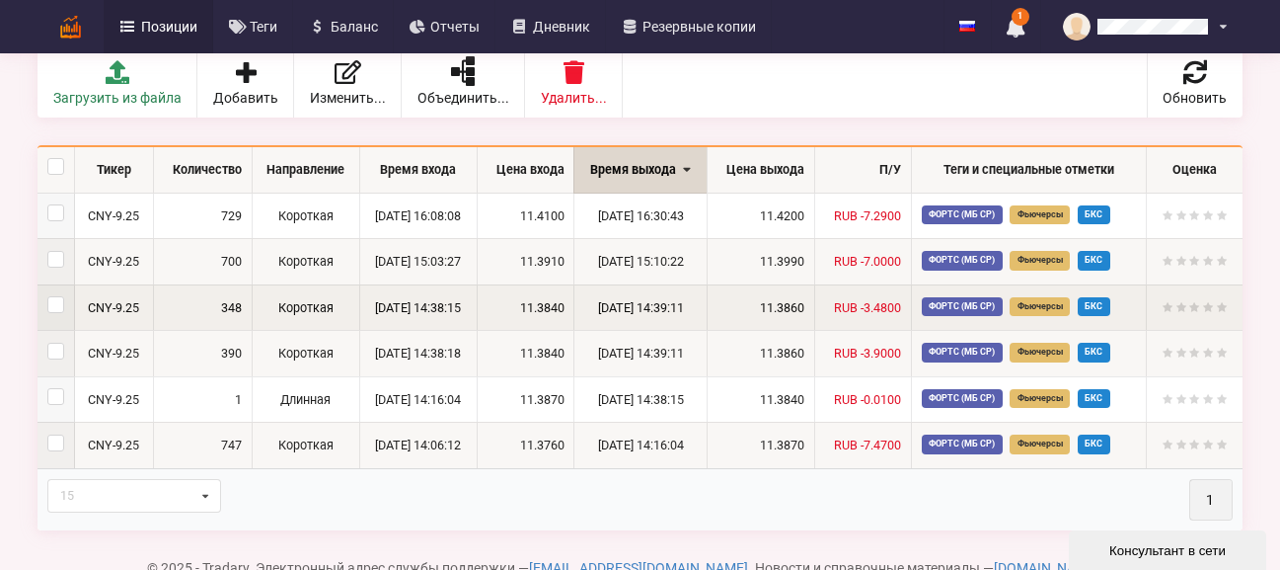
scroll to position [158, 0]
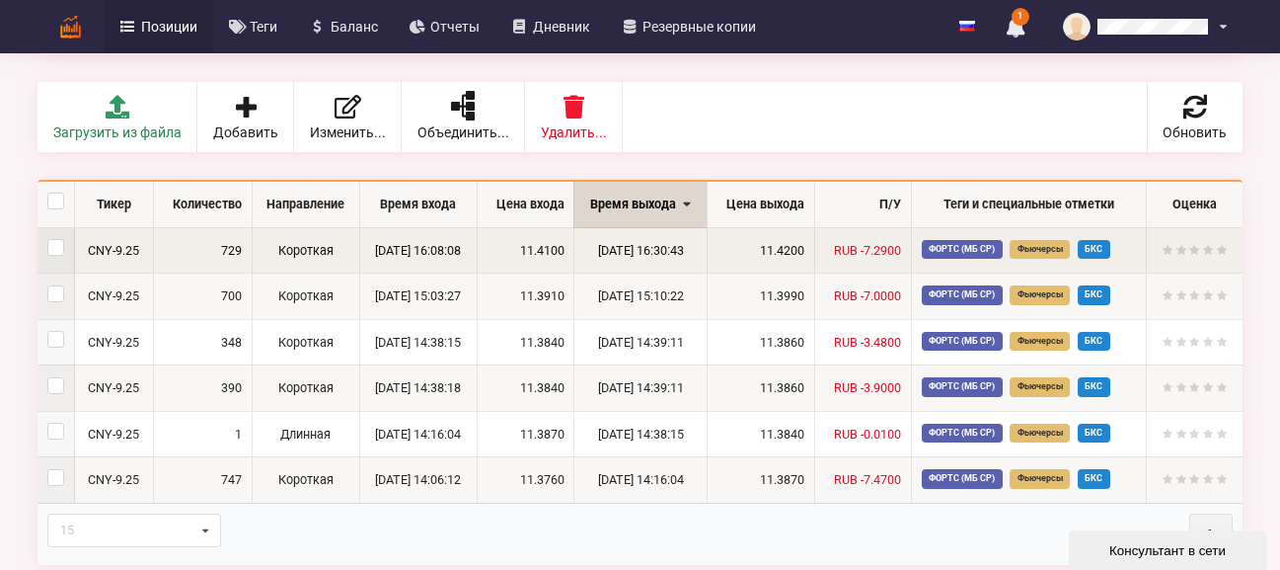
click at [290, 246] on td "Короткая" at bounding box center [306, 250] width 109 height 45
click at [290, 246] on div "Тикер Количество Направление Время входа Цена входа Время выхода Цена выхода П/…" at bounding box center [640, 372] width 1233 height 413
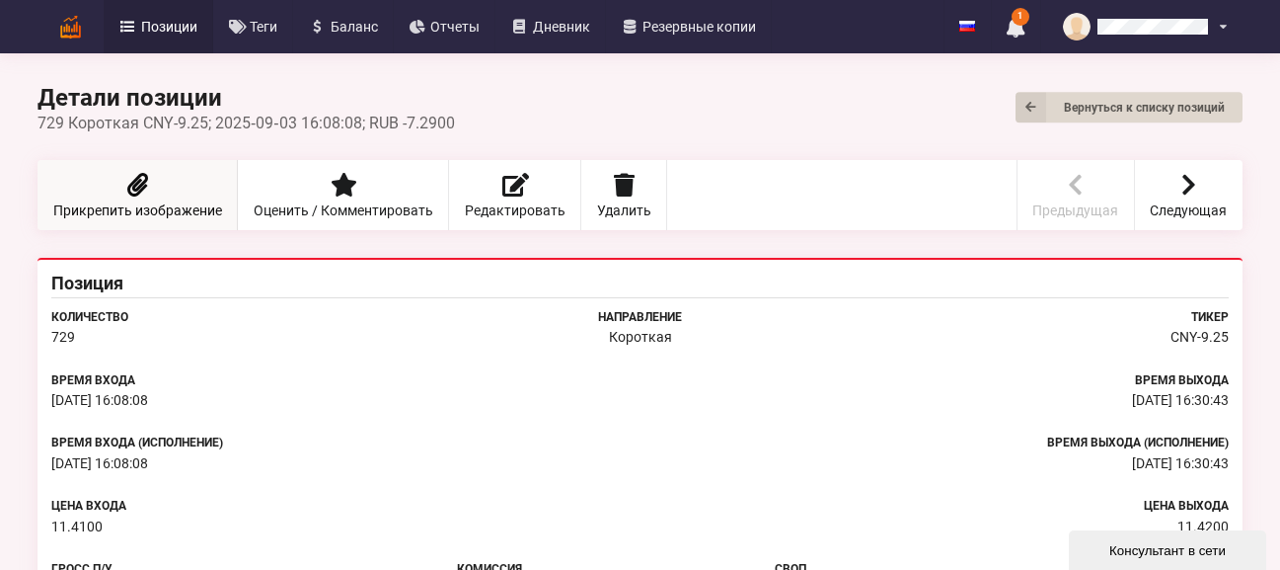
click at [139, 196] on icon at bounding box center [137, 185] width 28 height 24
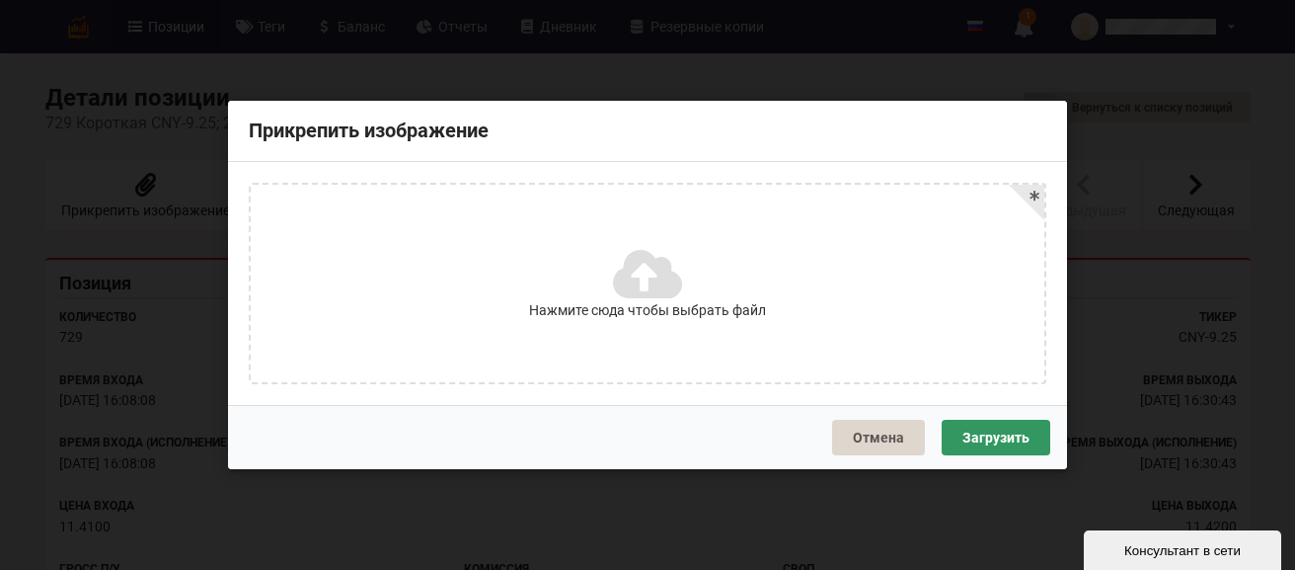
click at [661, 339] on label "Нажмите сюда чтобы выбрать файл" at bounding box center [648, 283] width 794 height 197
click at [0, 0] on input "Нажмите сюда чтобы выбрать файл" at bounding box center [0, 0] width 0 height 0
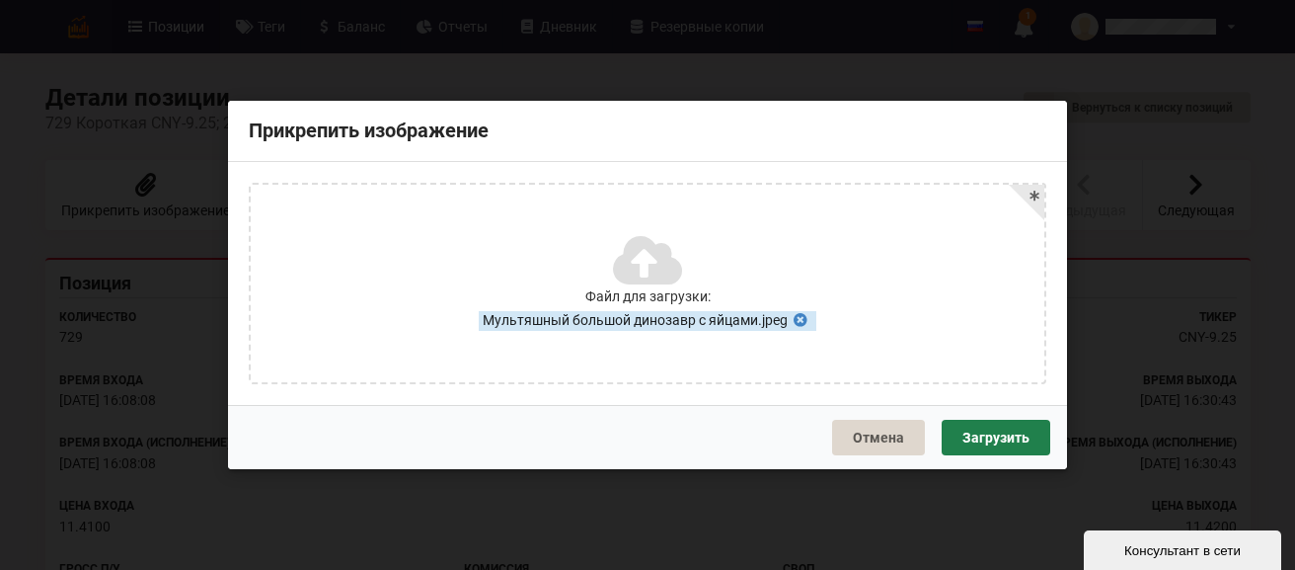
click at [993, 428] on button "Загрузить" at bounding box center [996, 437] width 109 height 36
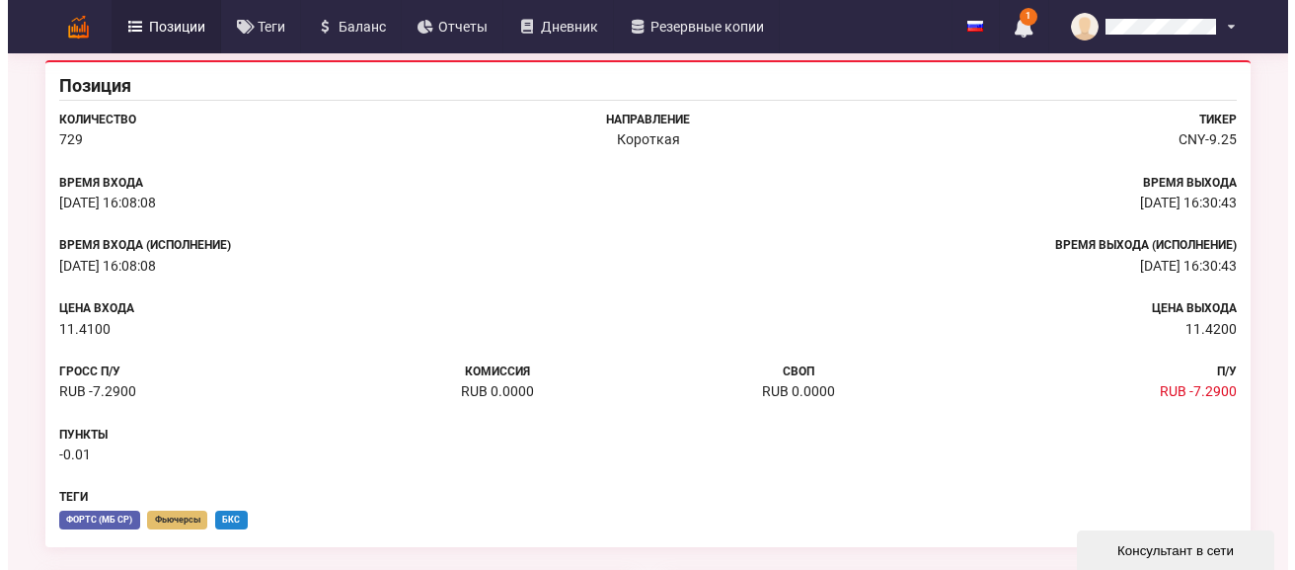
scroll to position [99, 0]
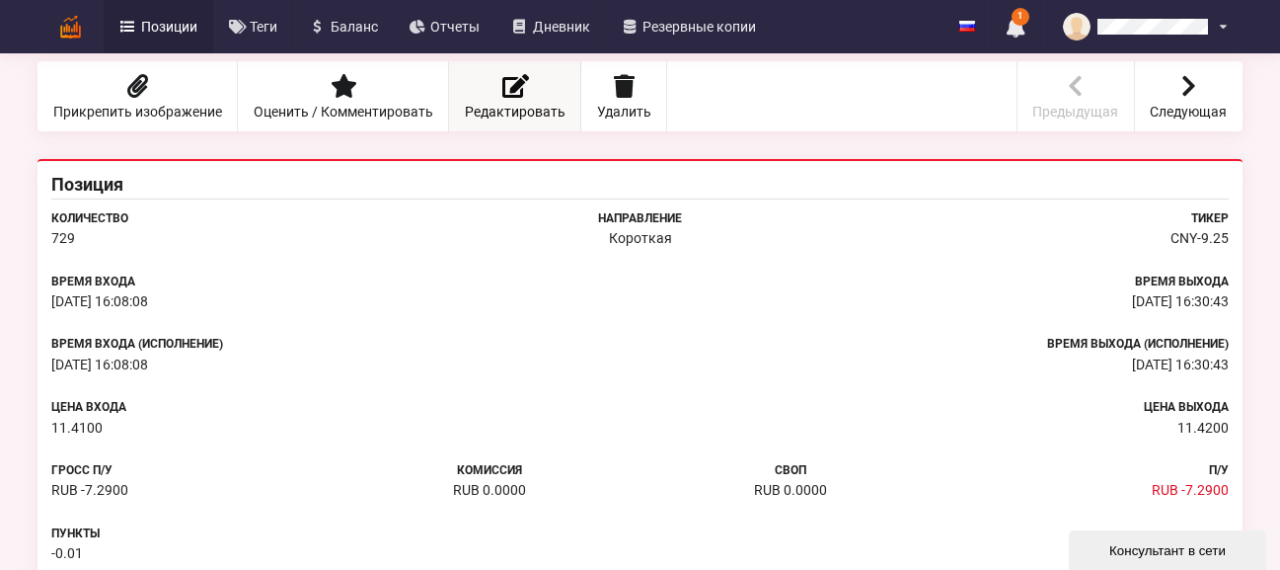
click at [507, 84] on icon at bounding box center [514, 86] width 35 height 33
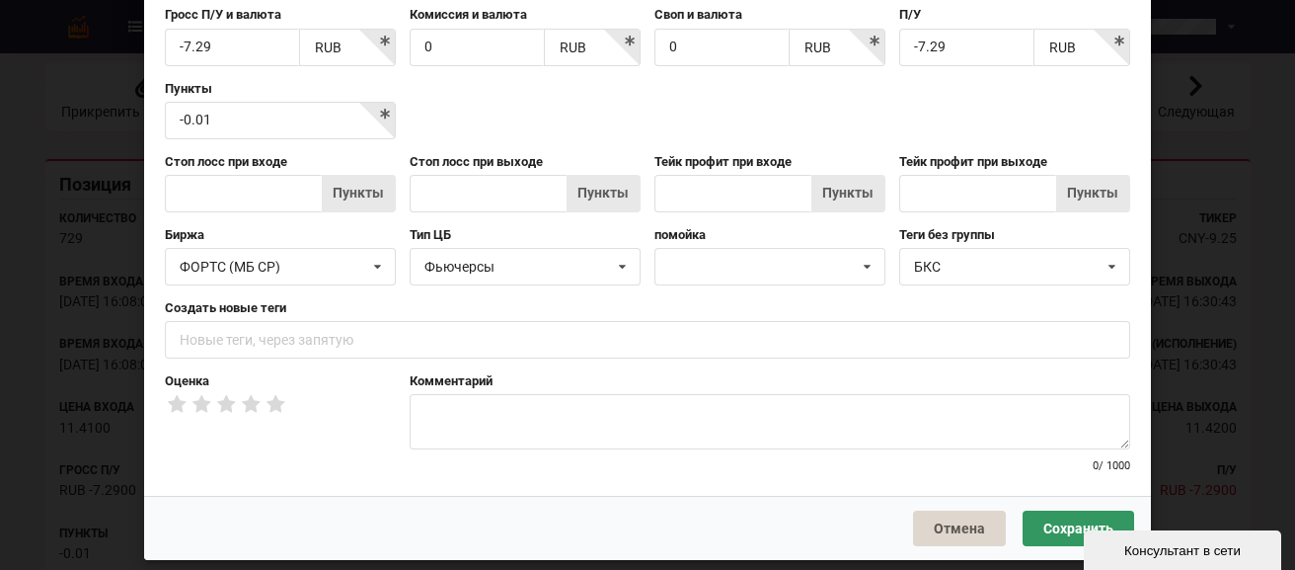
scroll to position [413, 0]
